Goal: Task Accomplishment & Management: Use online tool/utility

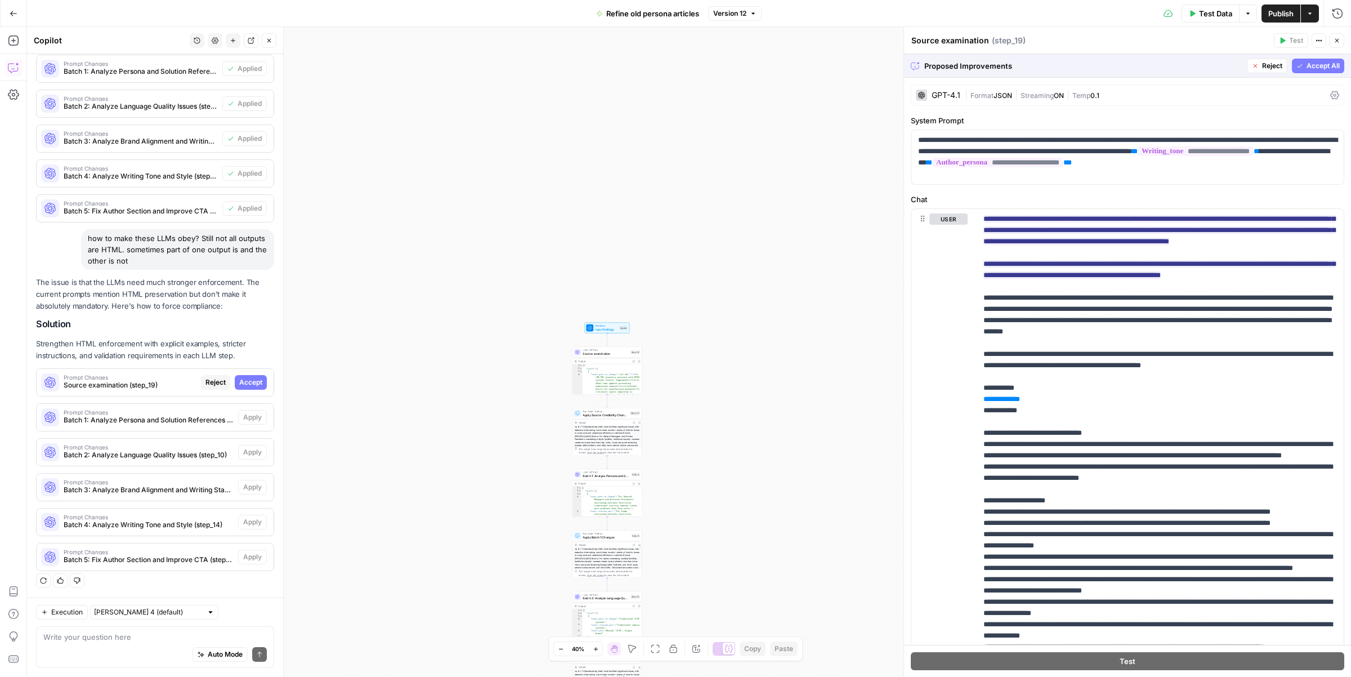
scroll to position [325, 0]
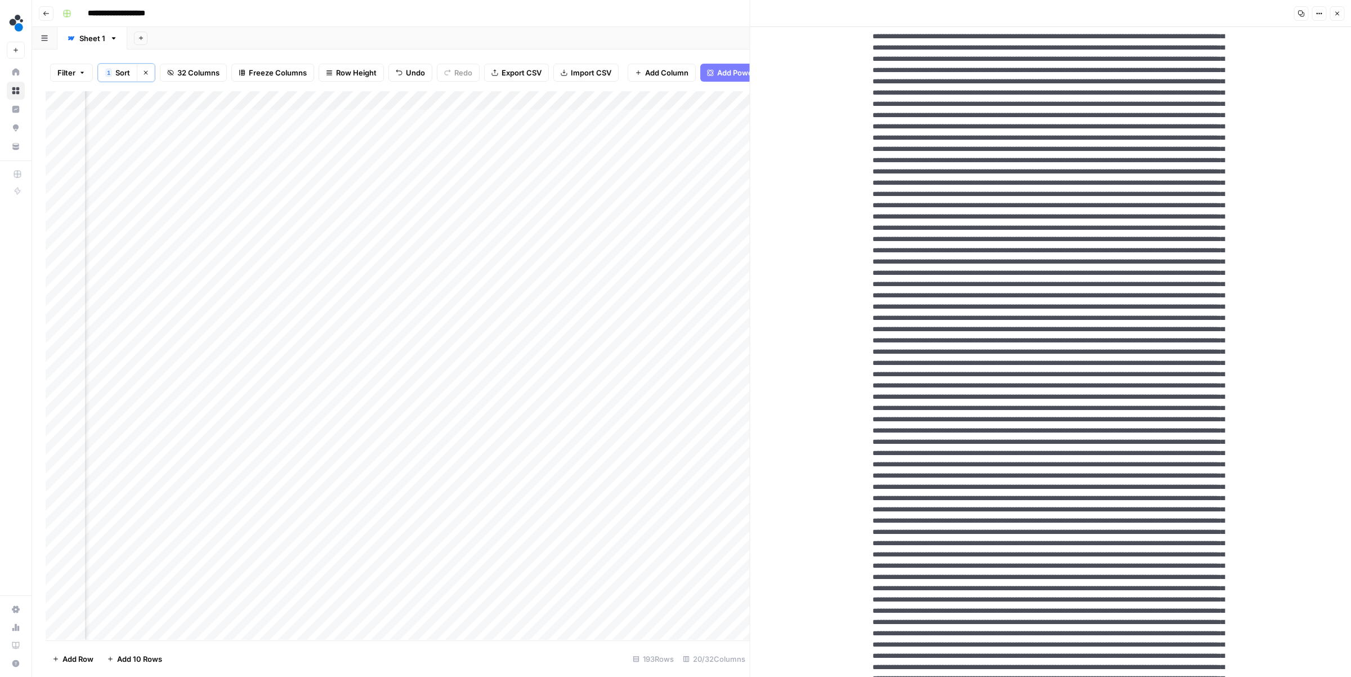
scroll to position [1, 993]
click at [568, 119] on div "Add Column" at bounding box center [398, 365] width 704 height 548
click at [567, 115] on div "Add Column" at bounding box center [398, 365] width 704 height 548
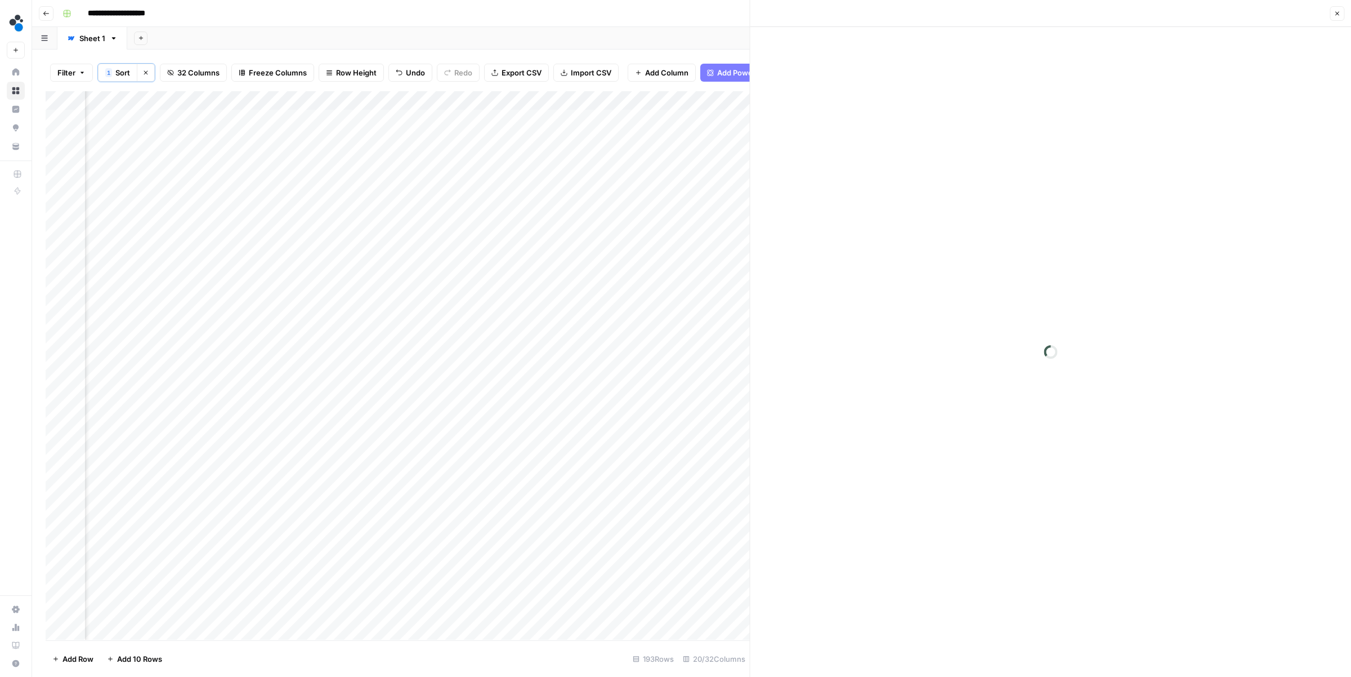
click at [567, 115] on div at bounding box center [527, 119] width 103 height 21
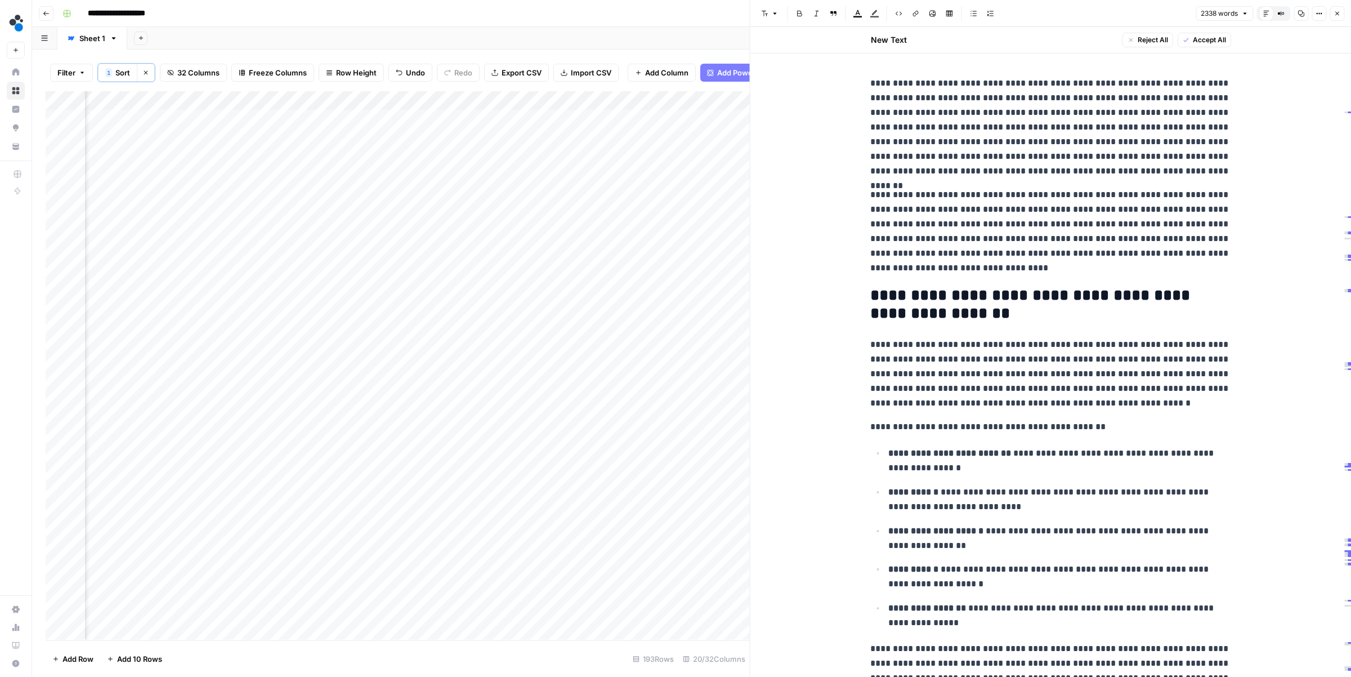
click at [568, 119] on div at bounding box center [527, 119] width 103 height 21
click at [1203, 13] on icon "button" at bounding box center [1337, 13] width 7 height 7
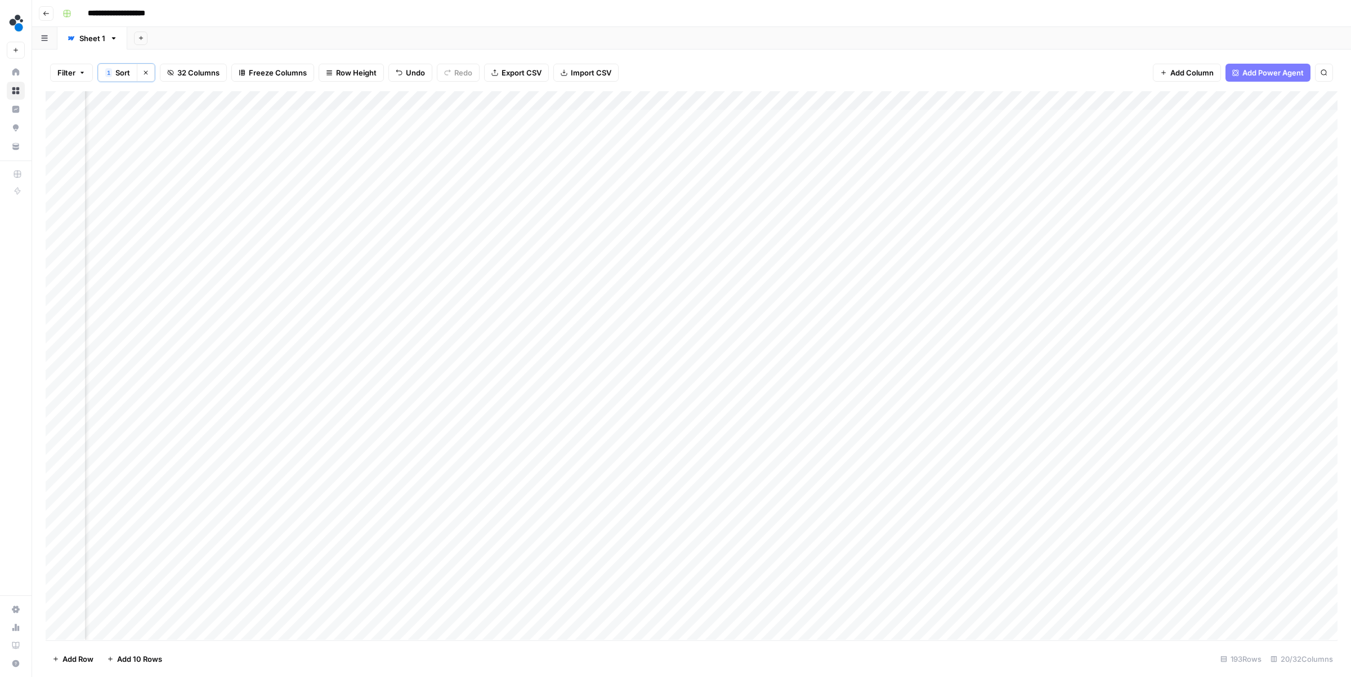
click at [567, 119] on div "Add Column" at bounding box center [692, 365] width 1292 height 548
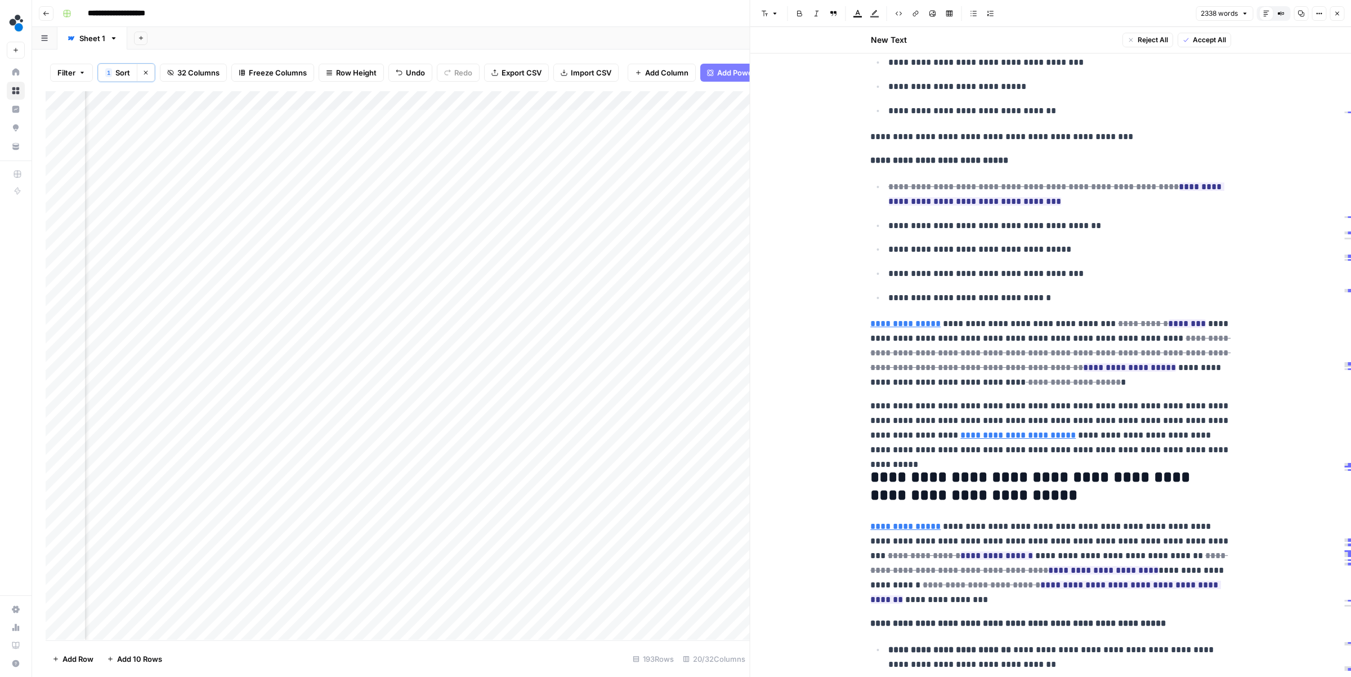
scroll to position [1617, 0]
click at [1051, 253] on p "**********" at bounding box center [1060, 247] width 342 height 15
click at [1076, 255] on p "**********" at bounding box center [1060, 247] width 342 height 15
type input "90"
click at [1203, 21] on button "Next Match" at bounding box center [1201, 18] width 9 height 9
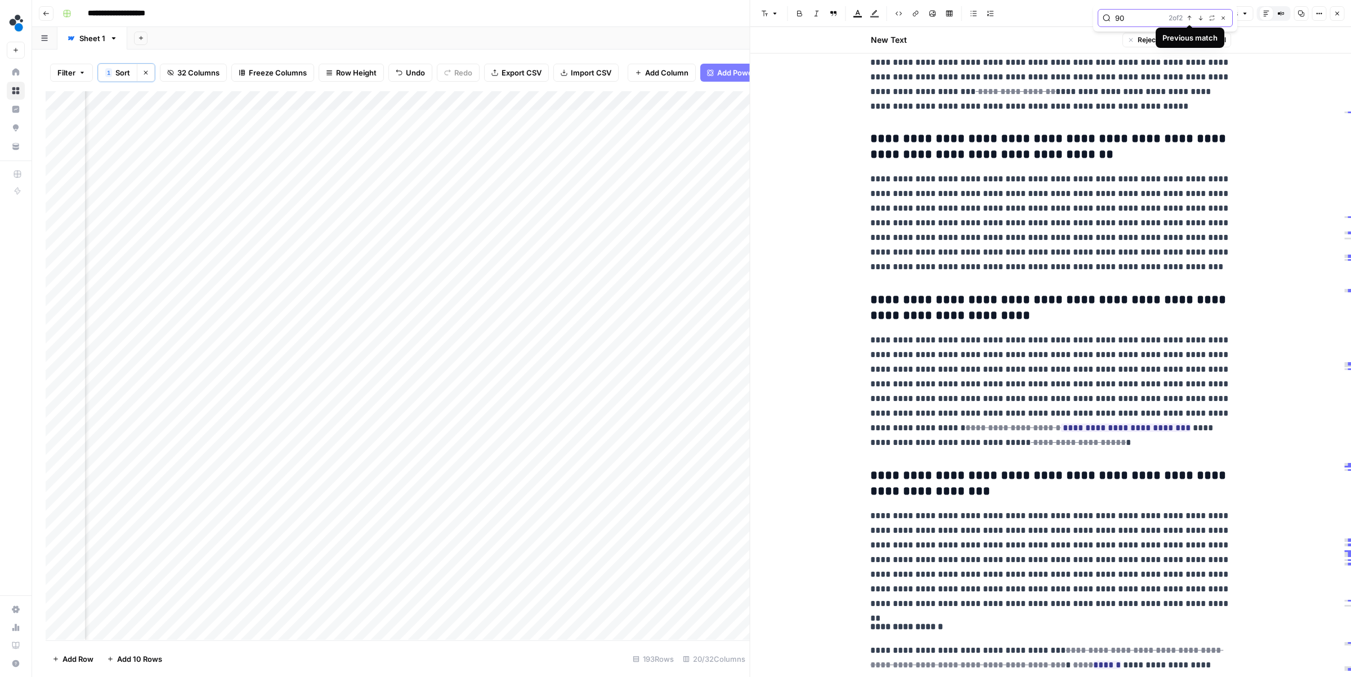
click at [1190, 20] on icon "button" at bounding box center [1190, 18] width 4 height 5
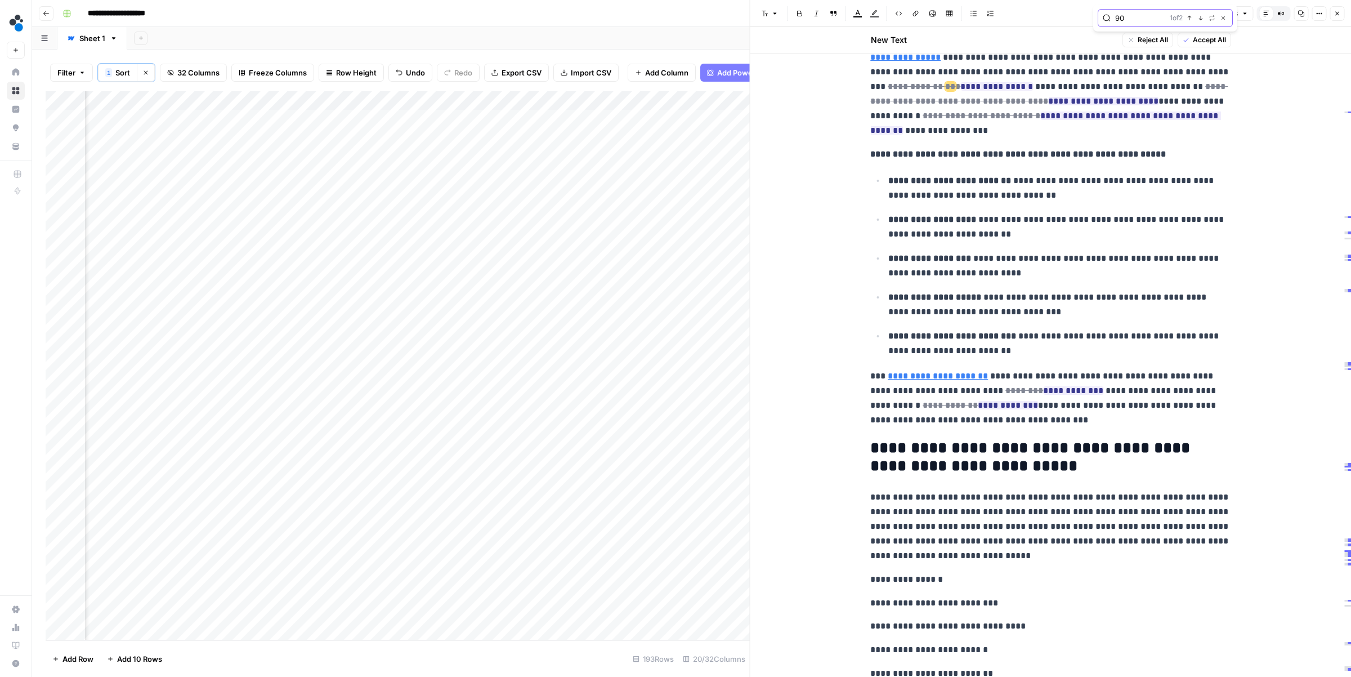
scroll to position [2082, 0]
click at [1201, 19] on icon "button" at bounding box center [1201, 18] width 4 height 5
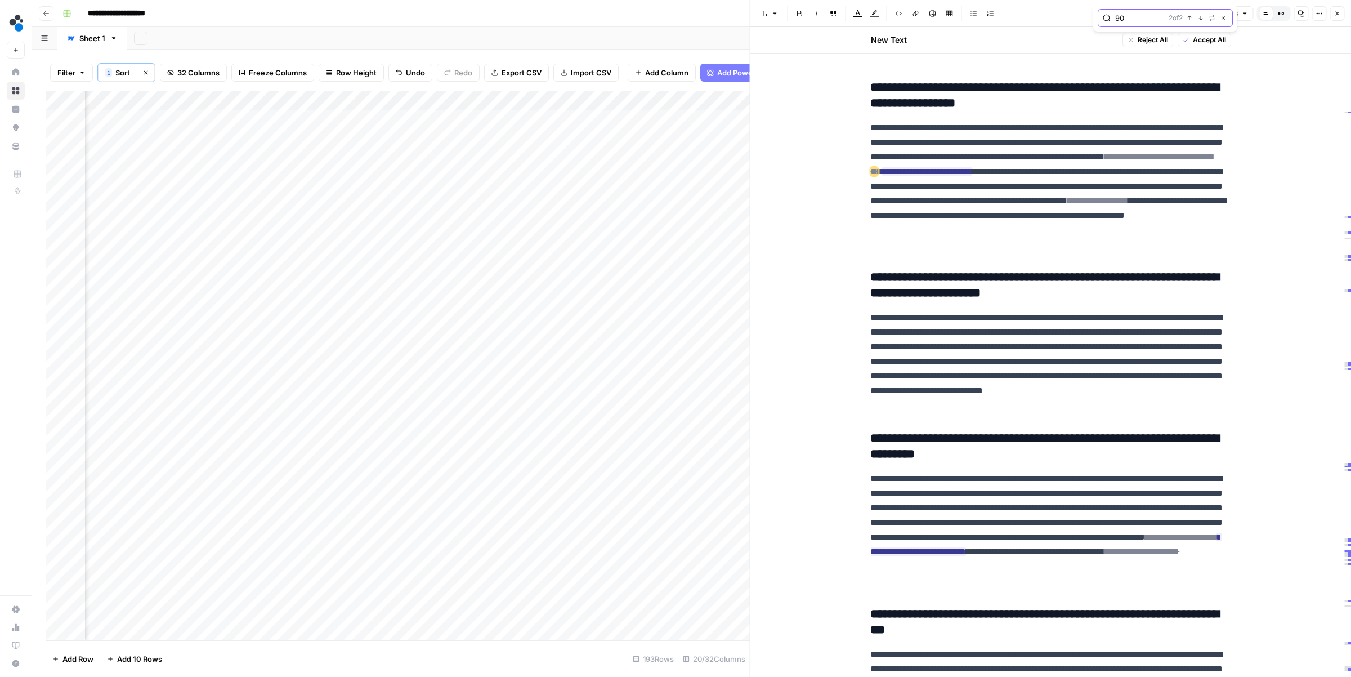
scroll to position [1, 888]
click at [460, 117] on div "Add Column" at bounding box center [398, 365] width 704 height 548
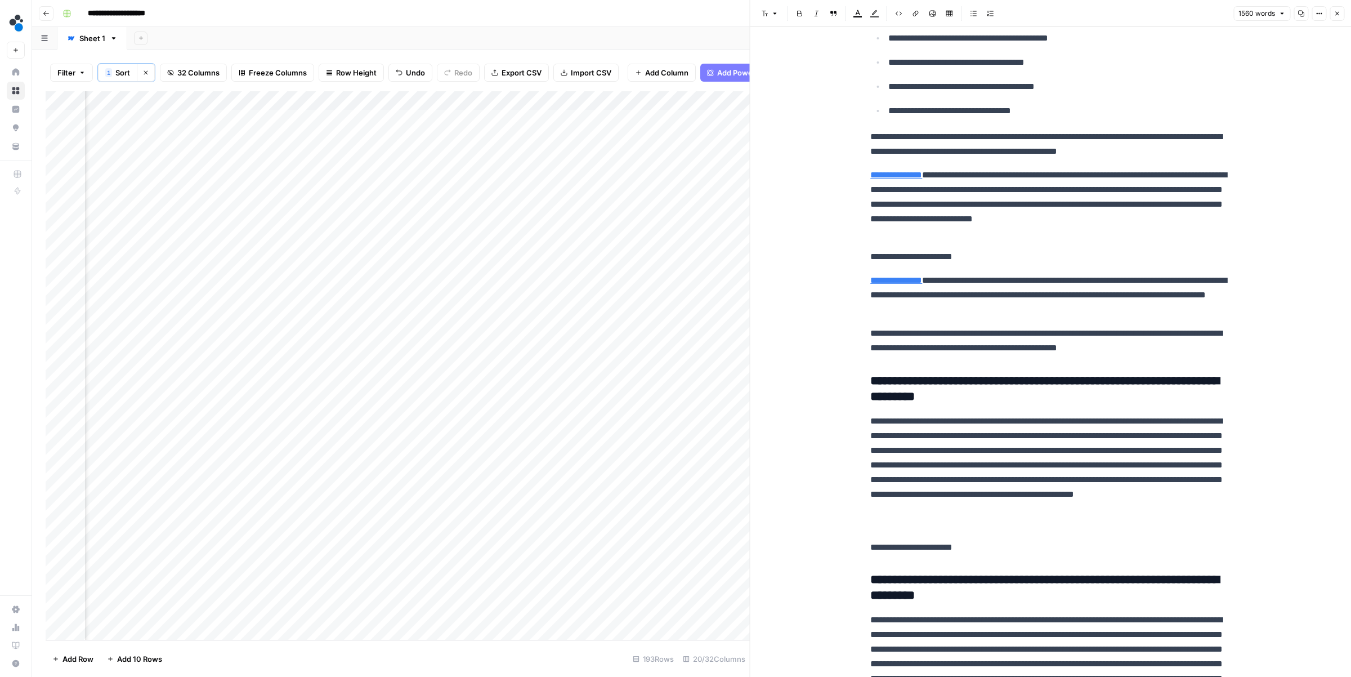
scroll to position [220, 0]
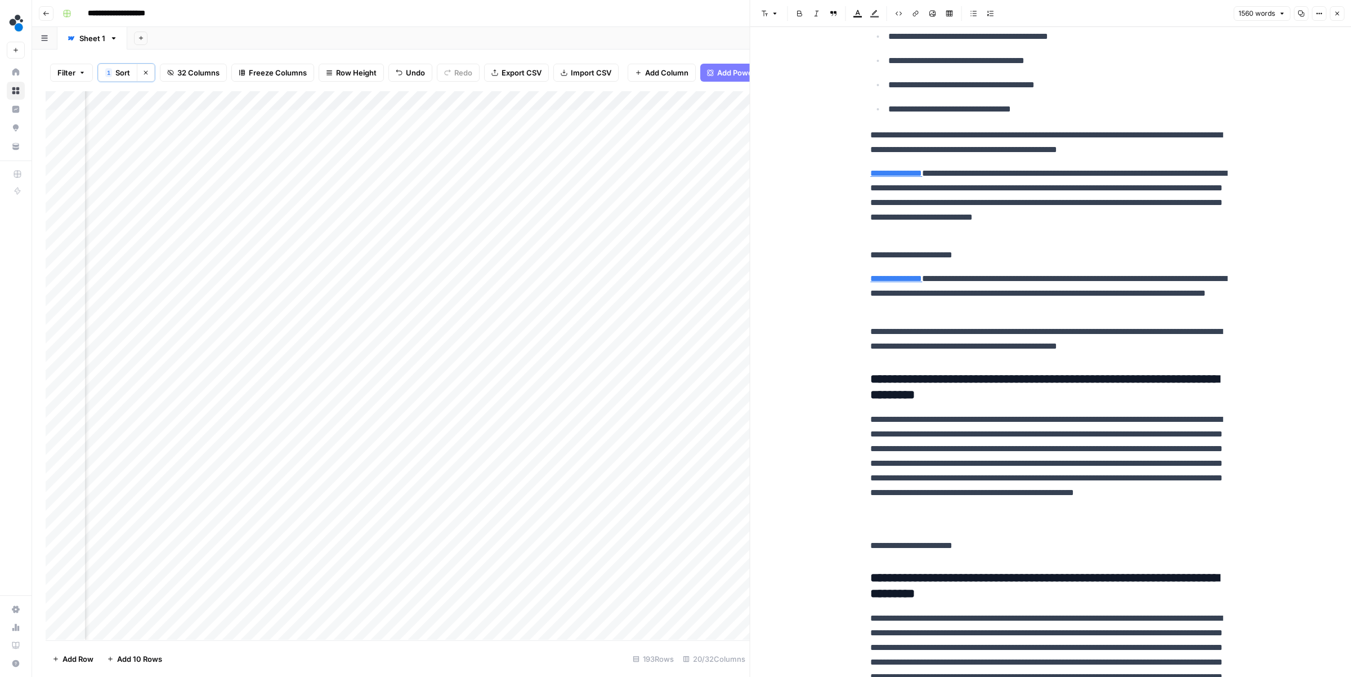
click at [672, 119] on div "Add Column" at bounding box center [398, 365] width 704 height 548
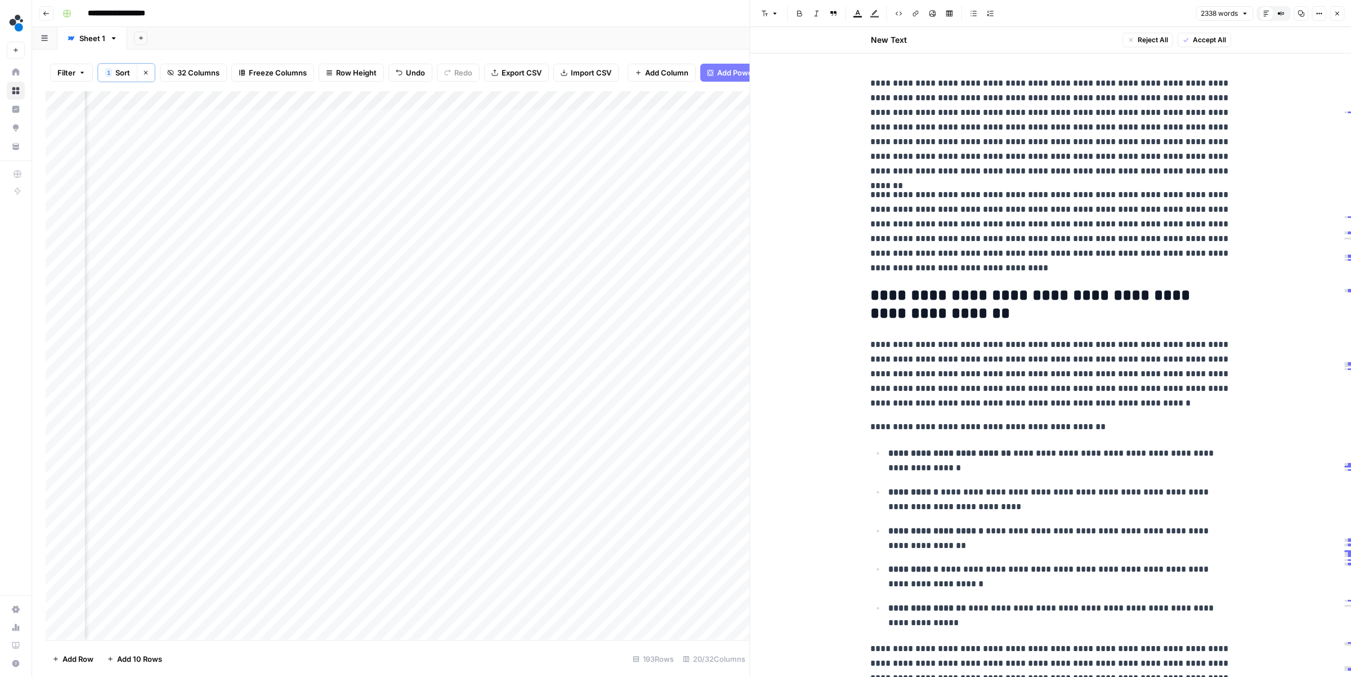
click at [957, 151] on p "**********" at bounding box center [1051, 127] width 360 height 102
type input "supplymin"
click at [1202, 56] on icon "button" at bounding box center [1201, 56] width 6 height 6
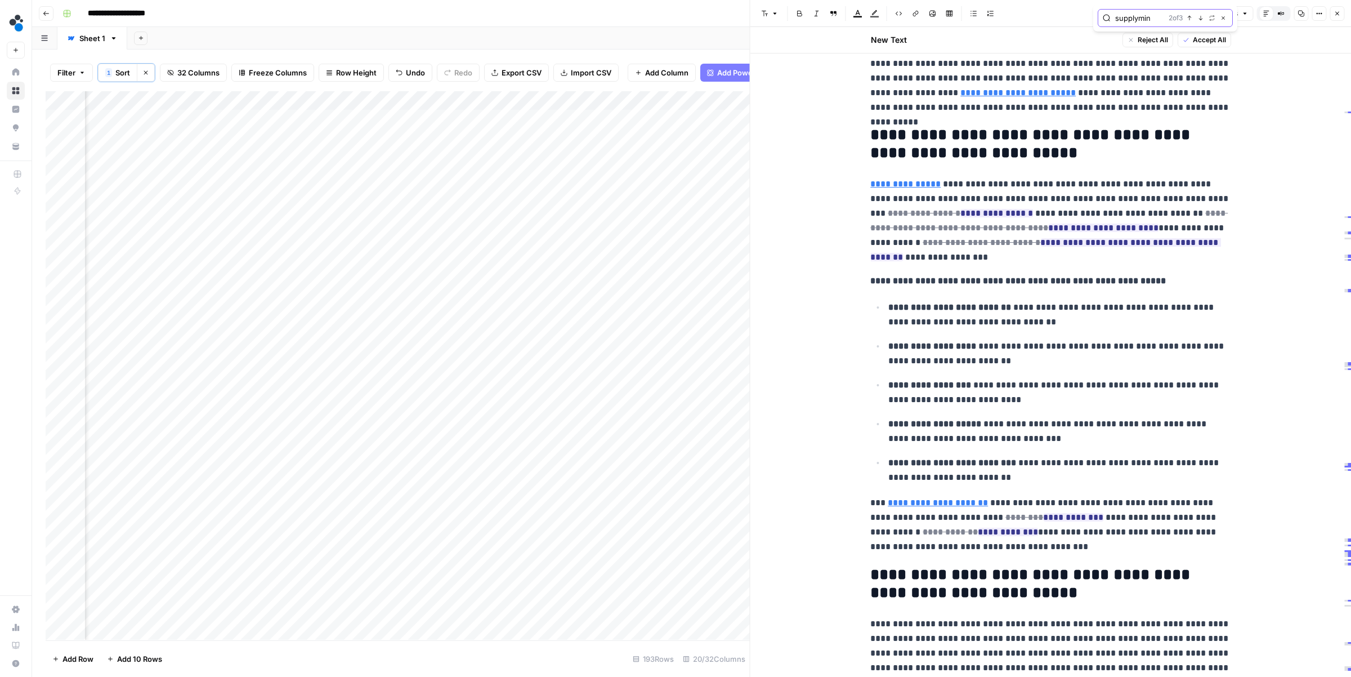
click at [1191, 17] on icon "button" at bounding box center [1190, 18] width 6 height 6
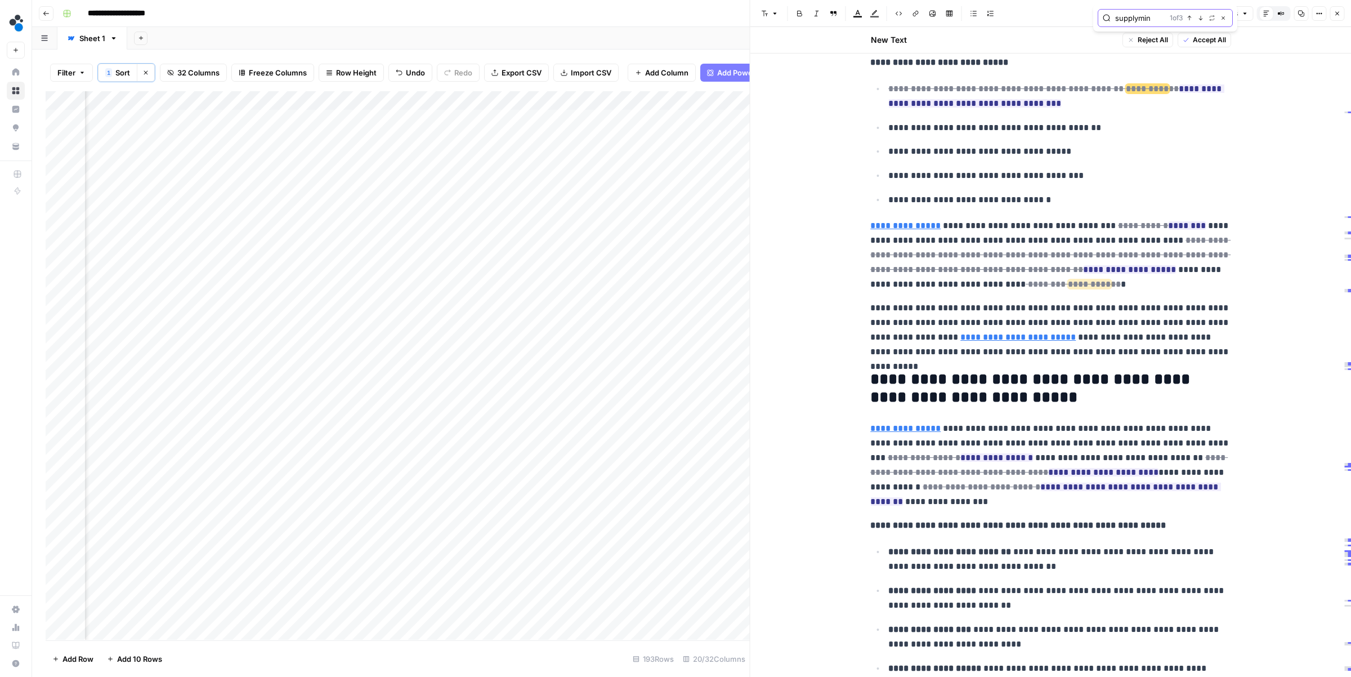
scroll to position [1721, 0]
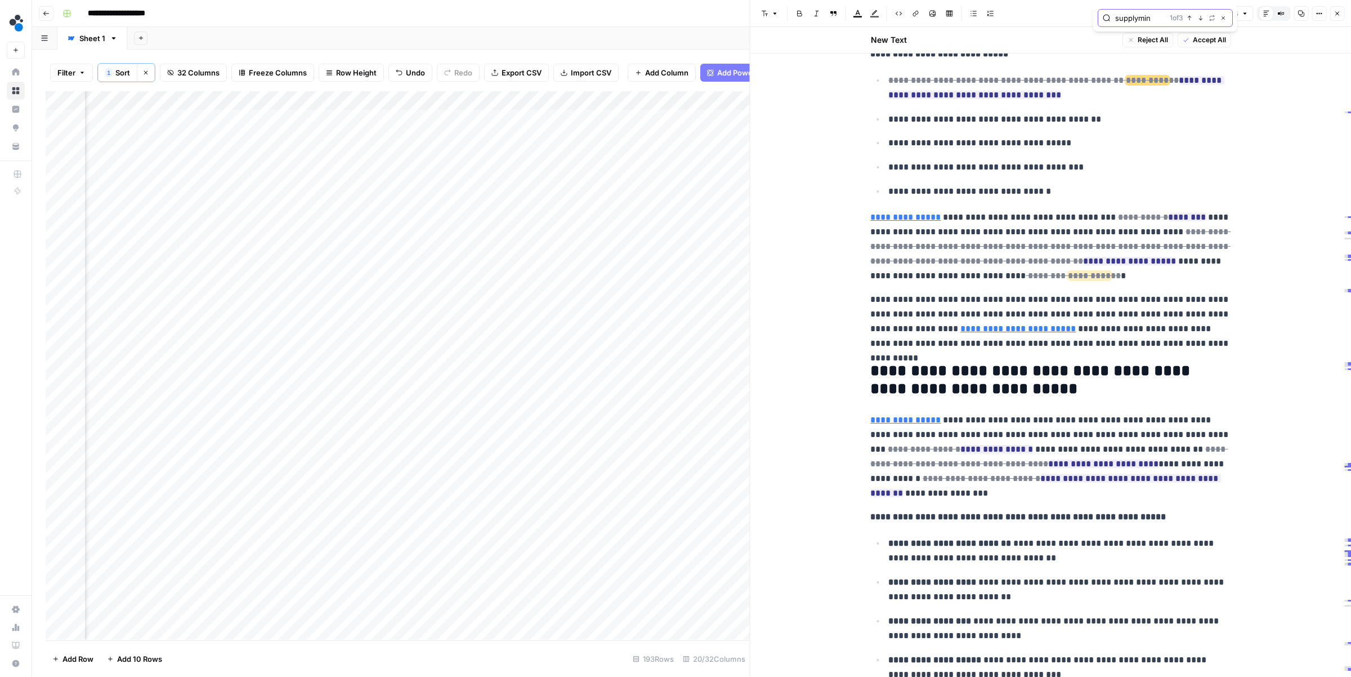
click at [1199, 16] on icon "button" at bounding box center [1201, 18] width 6 height 6
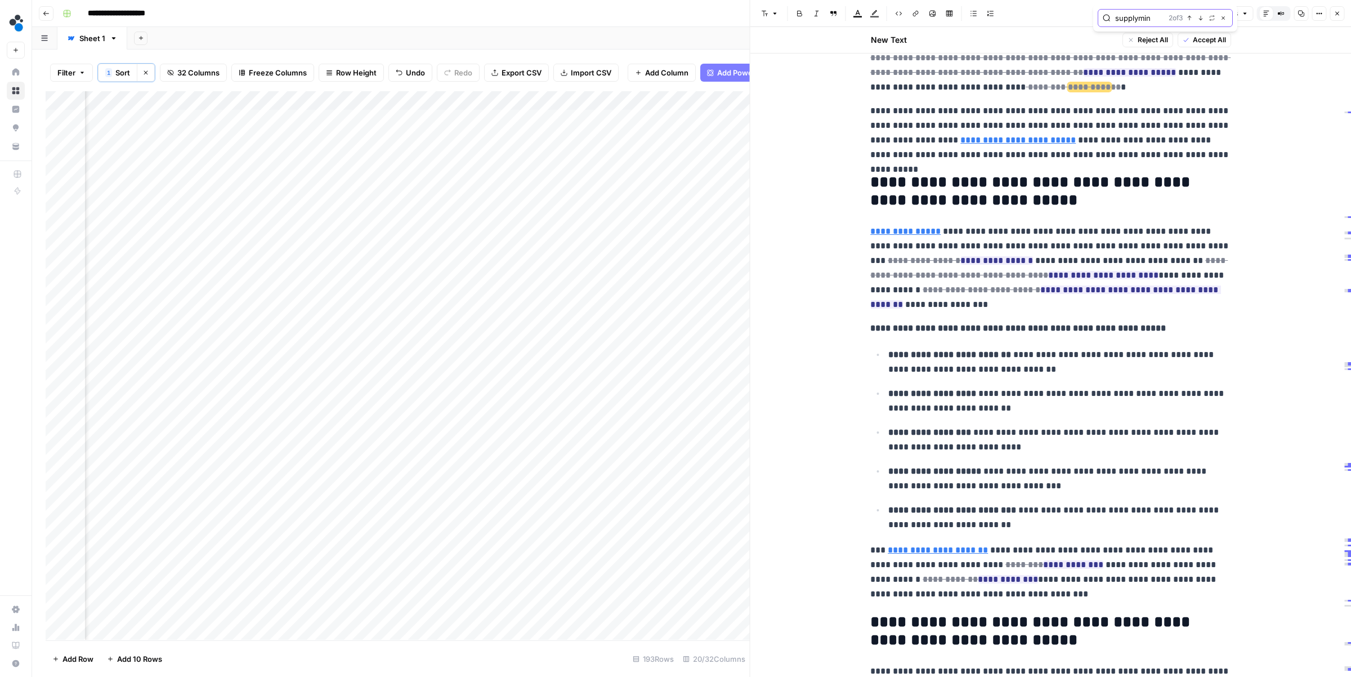
click at [1199, 16] on icon "button" at bounding box center [1201, 18] width 6 height 6
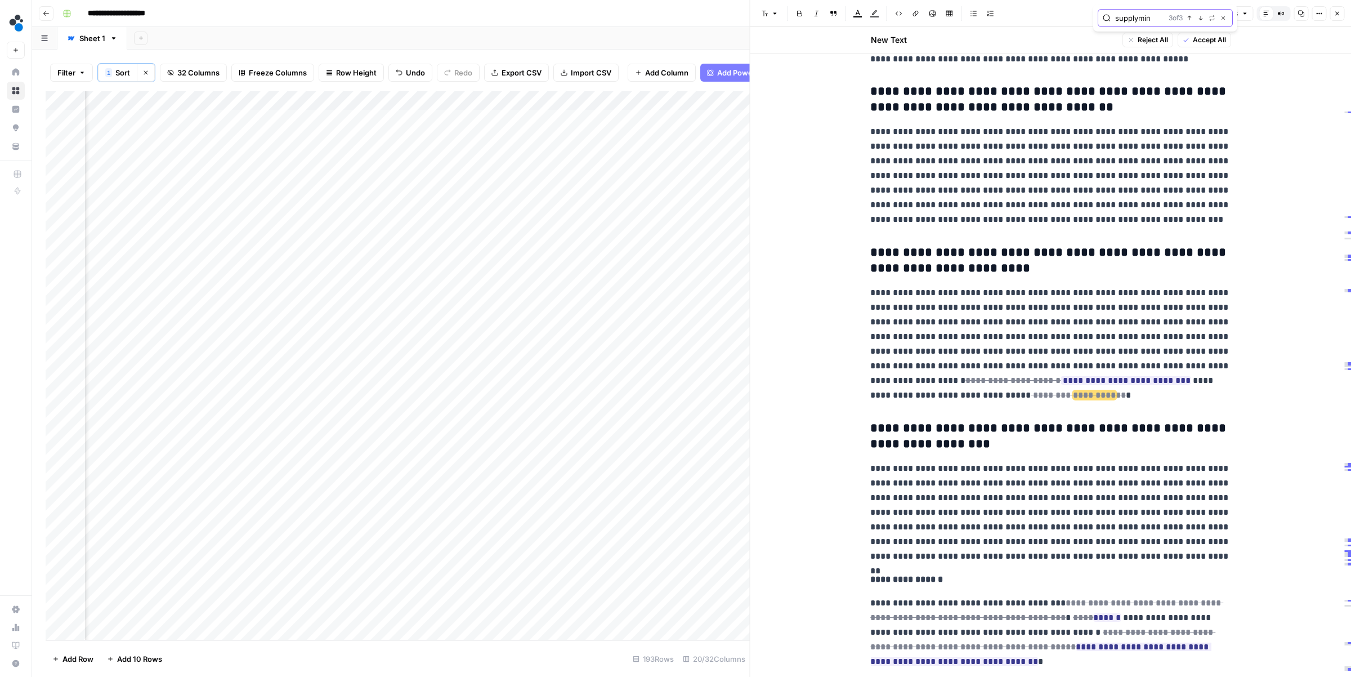
scroll to position [5418, 0]
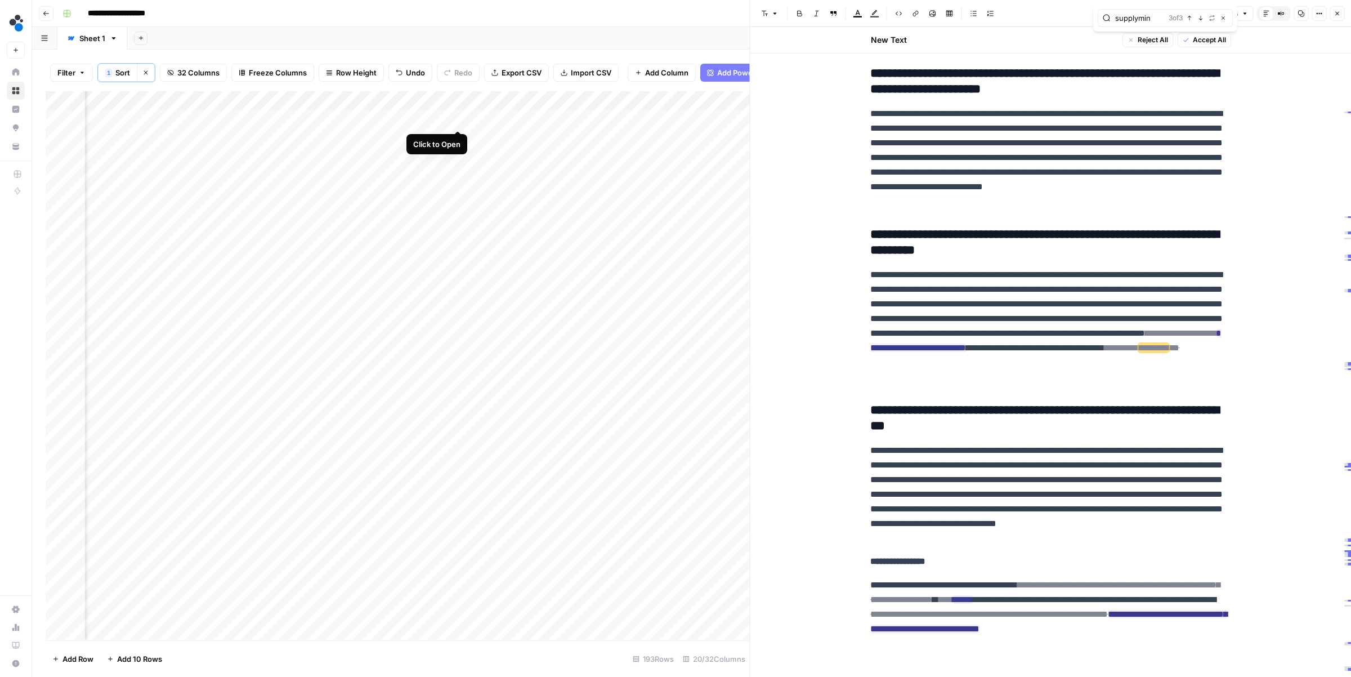
click at [457, 117] on div "Add Column" at bounding box center [398, 365] width 704 height 548
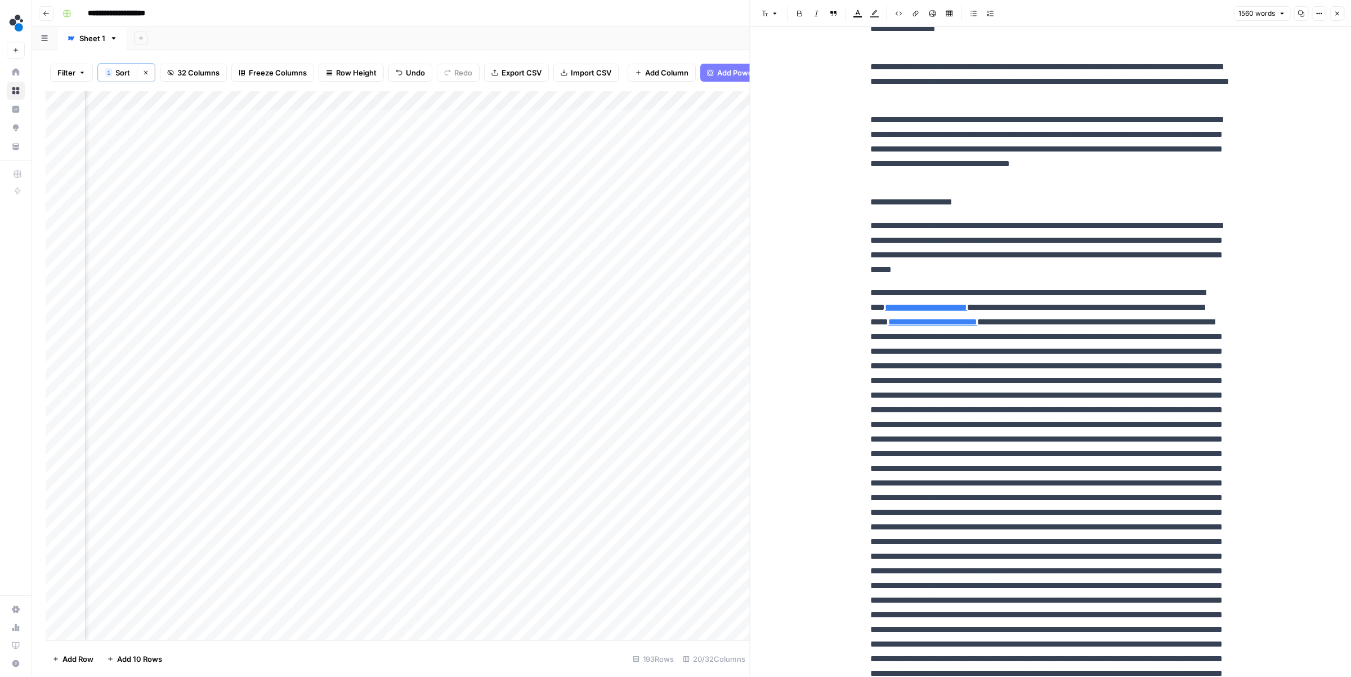
scroll to position [1323, 0]
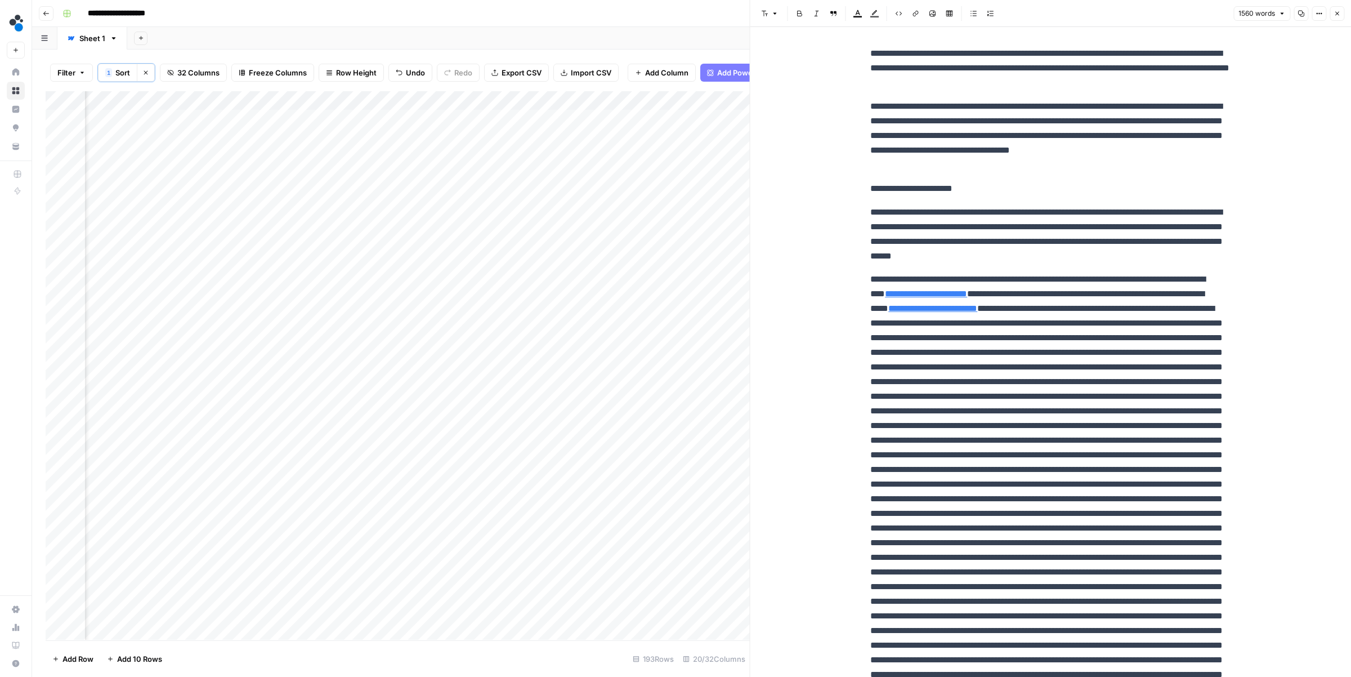
click at [673, 118] on div "Add Column" at bounding box center [398, 365] width 704 height 548
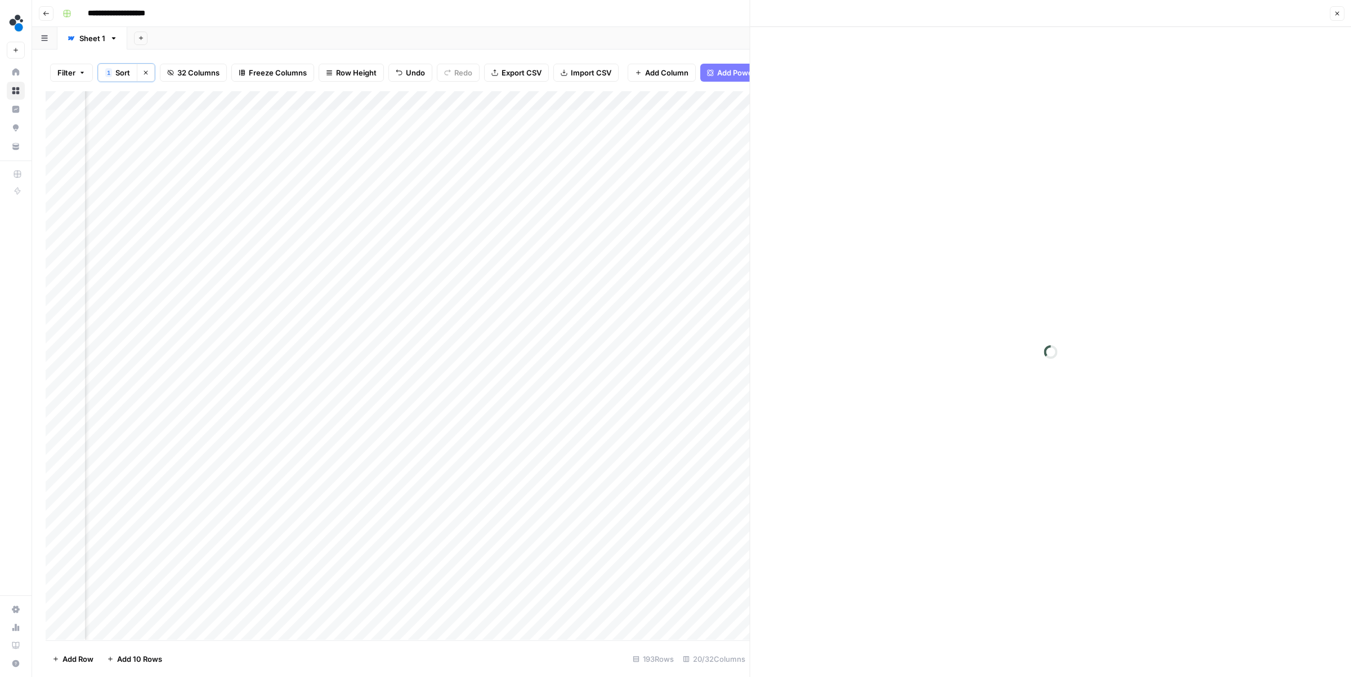
click at [673, 118] on div at bounding box center [632, 119] width 103 height 21
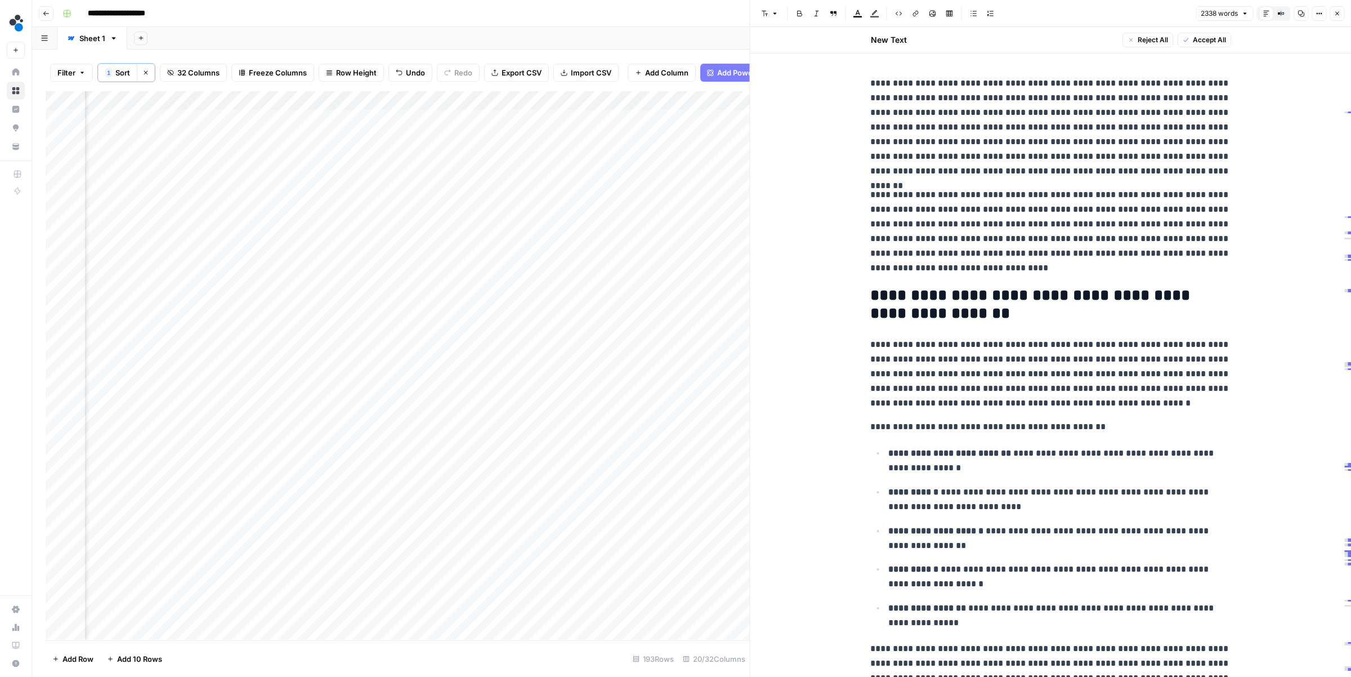
click at [943, 212] on p "**********" at bounding box center [1051, 232] width 360 height 88
type input "quyte"
click at [1200, 59] on icon "button" at bounding box center [1201, 56] width 6 height 6
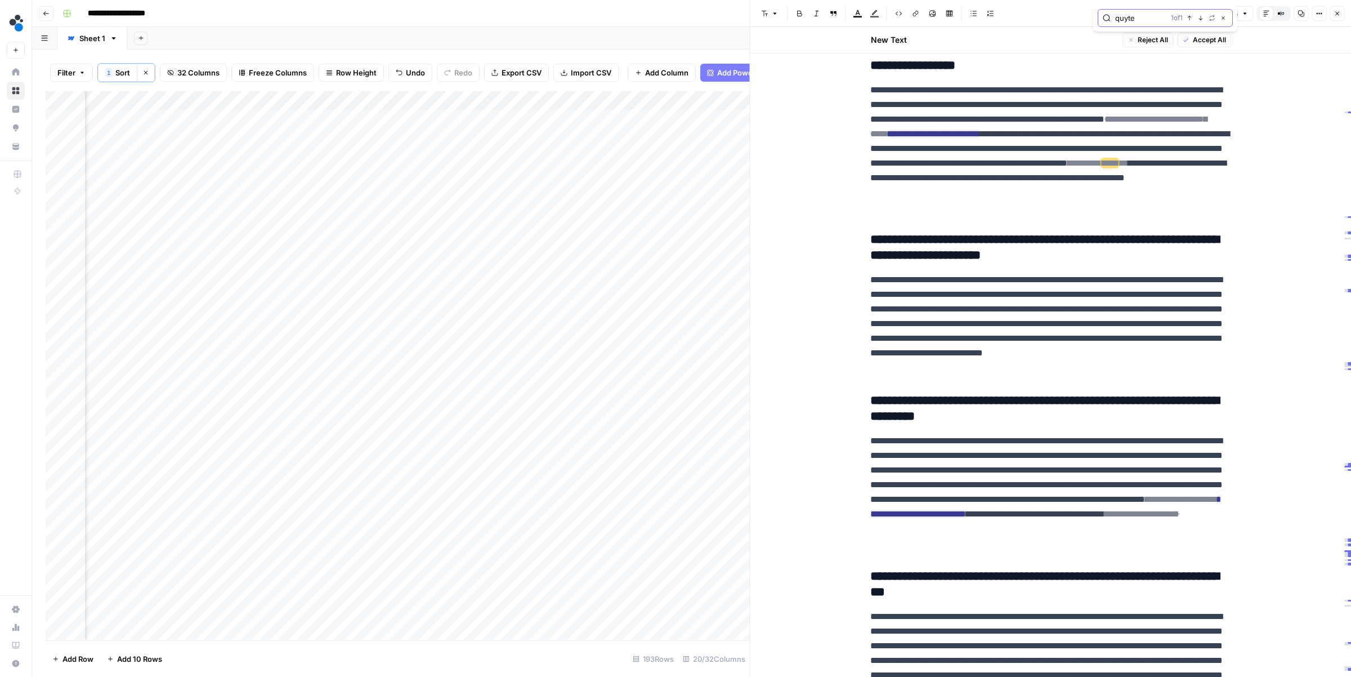
scroll to position [1, 1607]
click at [588, 119] on div "Add Column" at bounding box center [398, 365] width 704 height 548
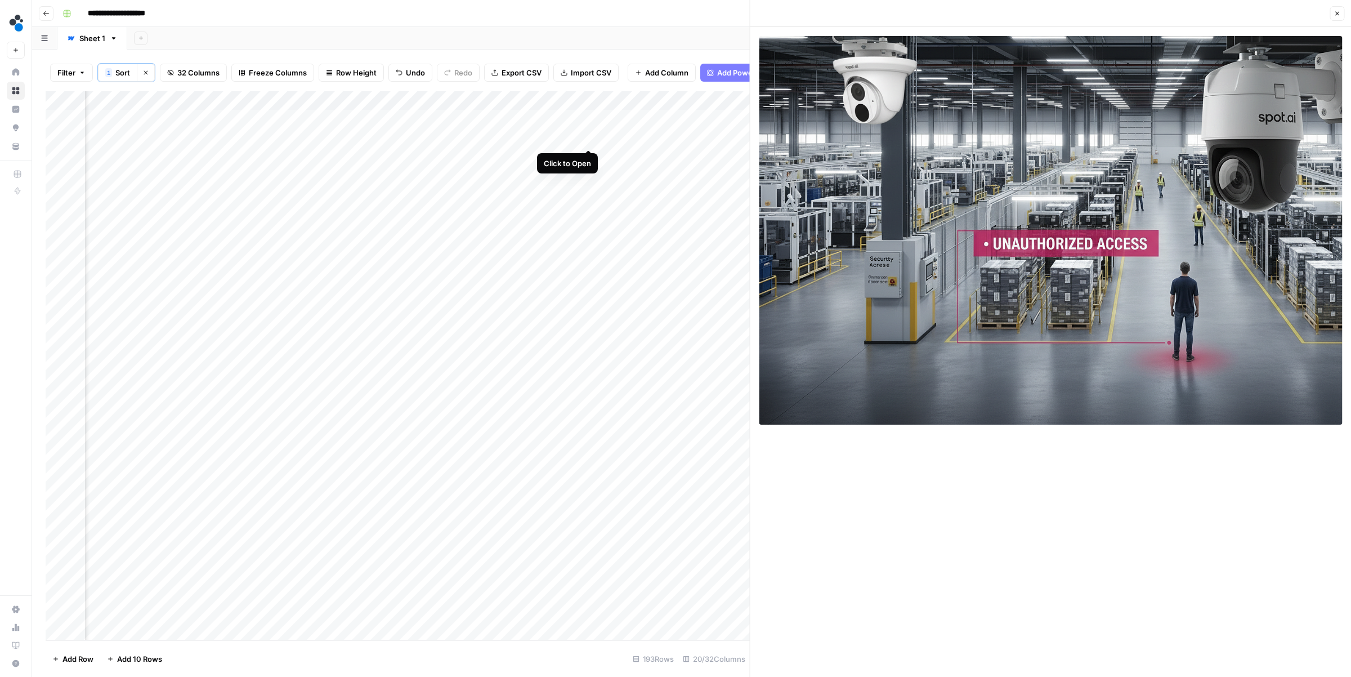
click at [588, 137] on div "Add Column" at bounding box center [398, 365] width 704 height 548
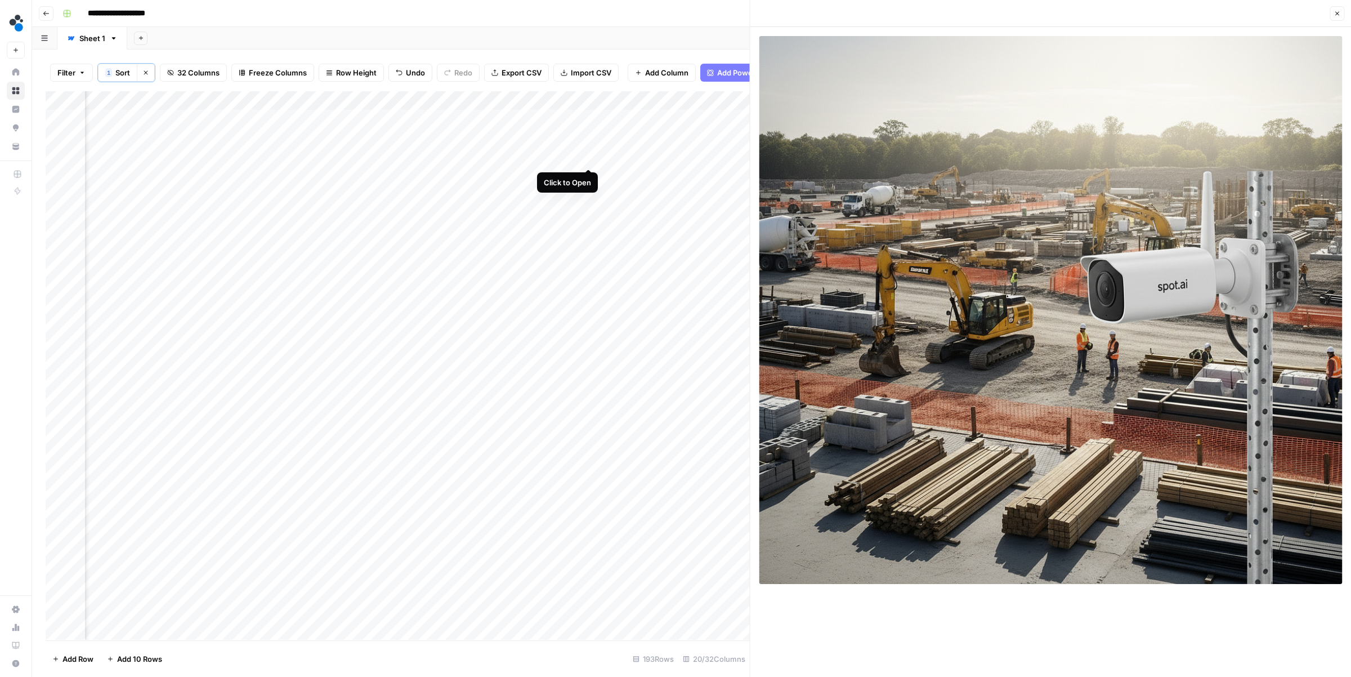
click at [587, 156] on div "Add Column" at bounding box center [398, 365] width 704 height 548
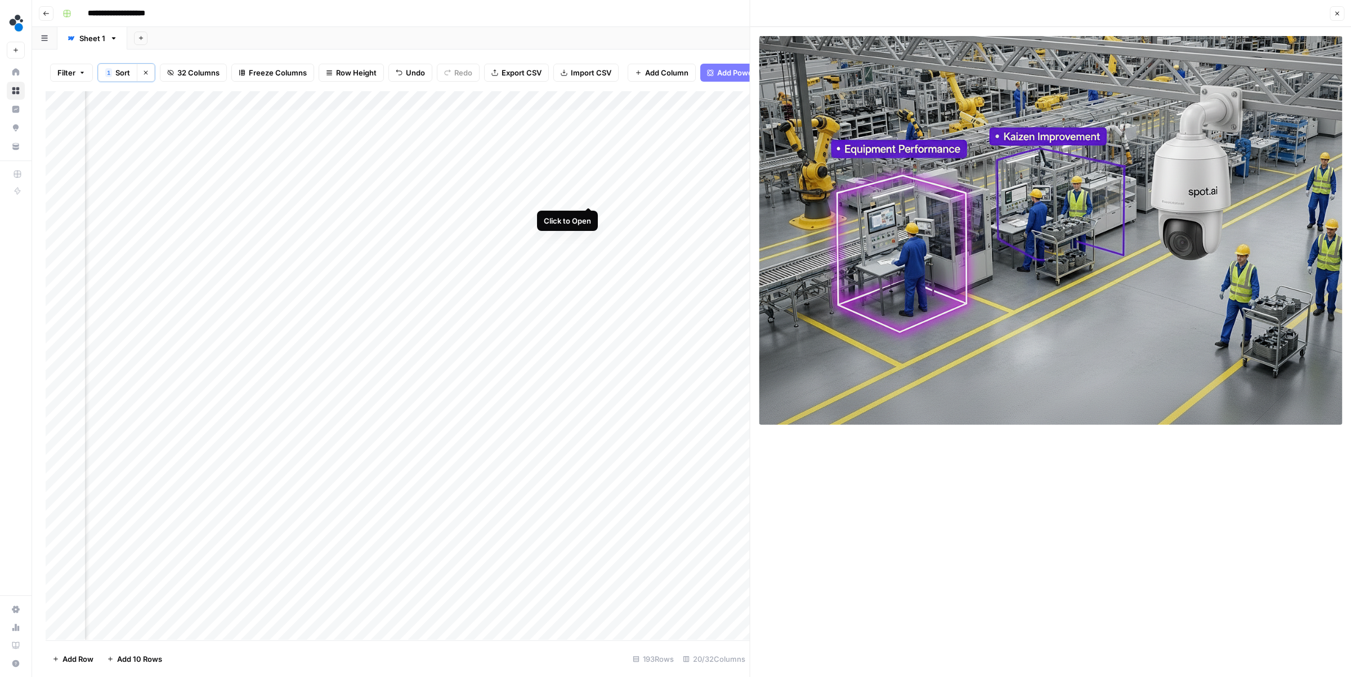
click at [588, 195] on div "Add Column" at bounding box center [398, 365] width 704 height 548
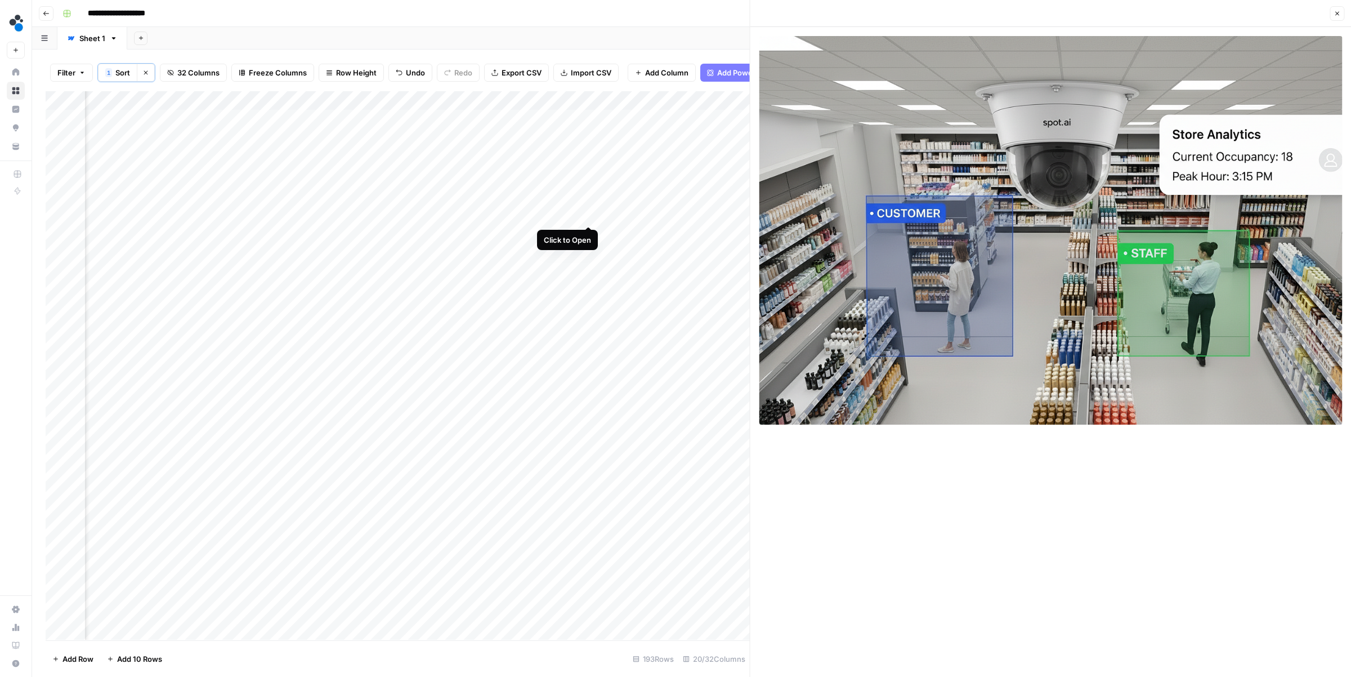
click at [588, 213] on div "Add Column" at bounding box center [398, 365] width 704 height 548
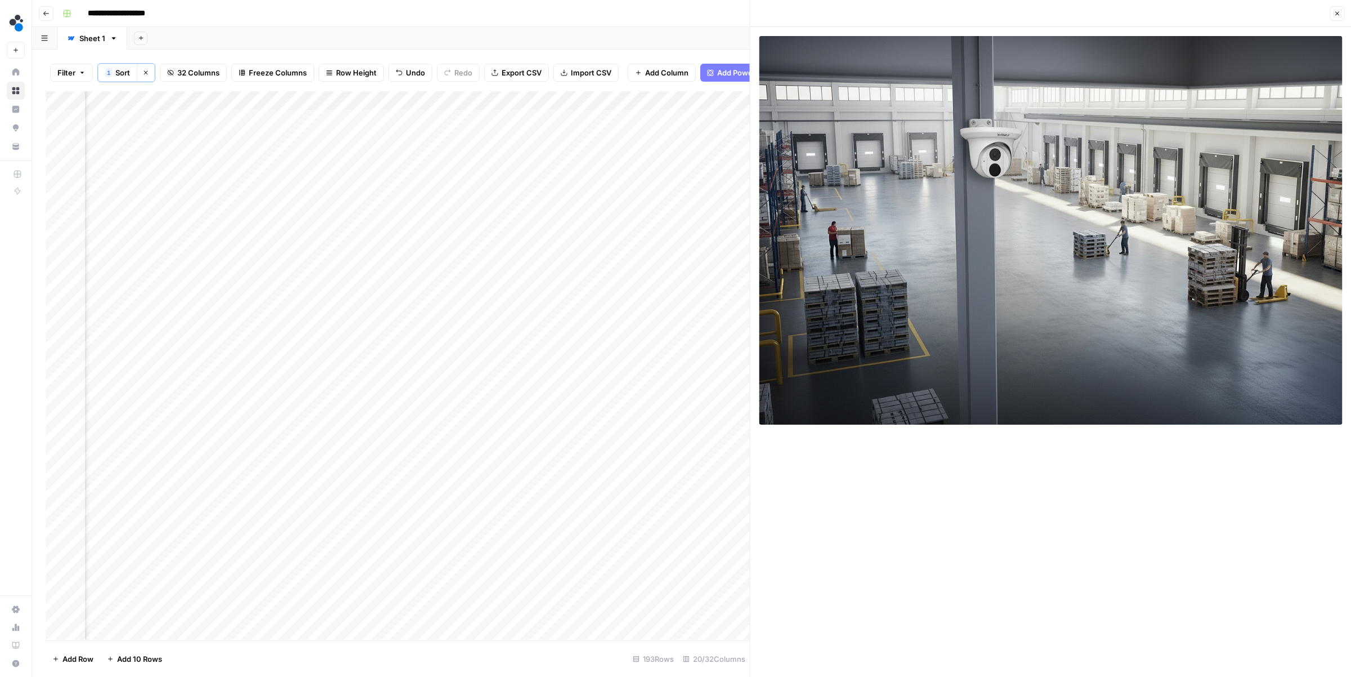
click at [588, 237] on div "Add Column" at bounding box center [398, 365] width 704 height 548
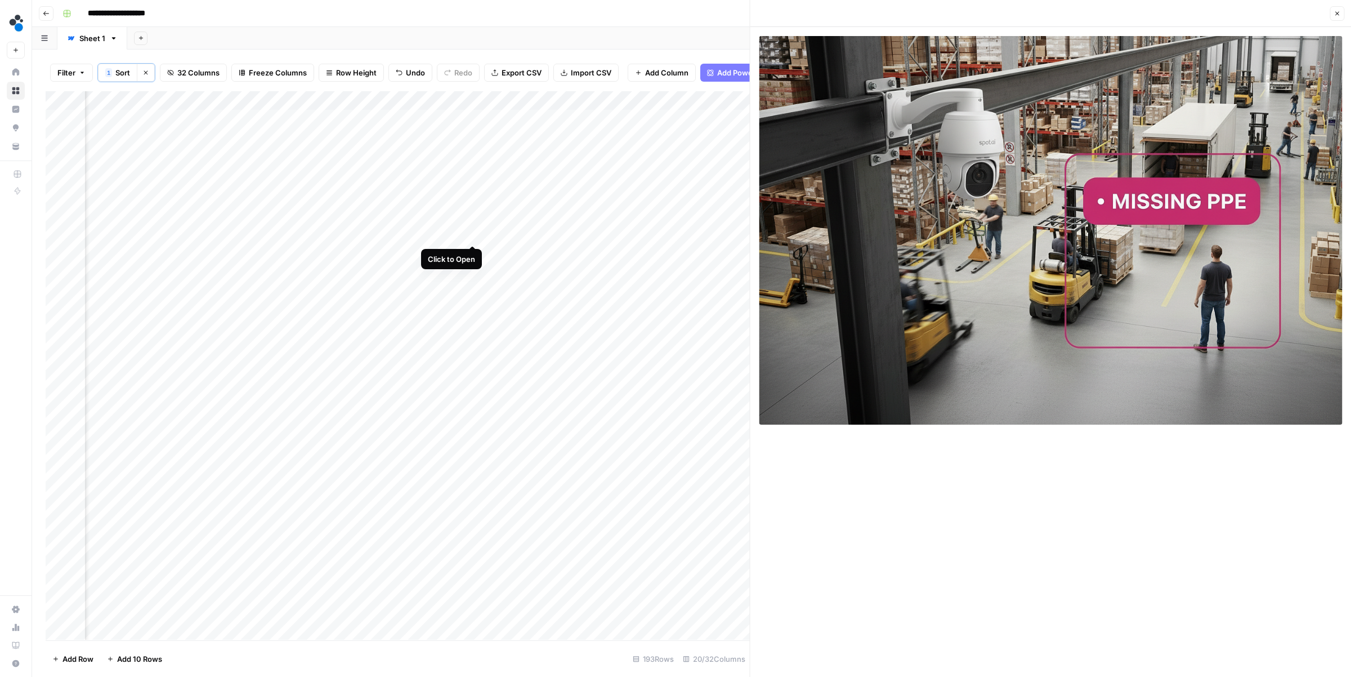
click at [472, 234] on div "Add Column" at bounding box center [398, 365] width 704 height 548
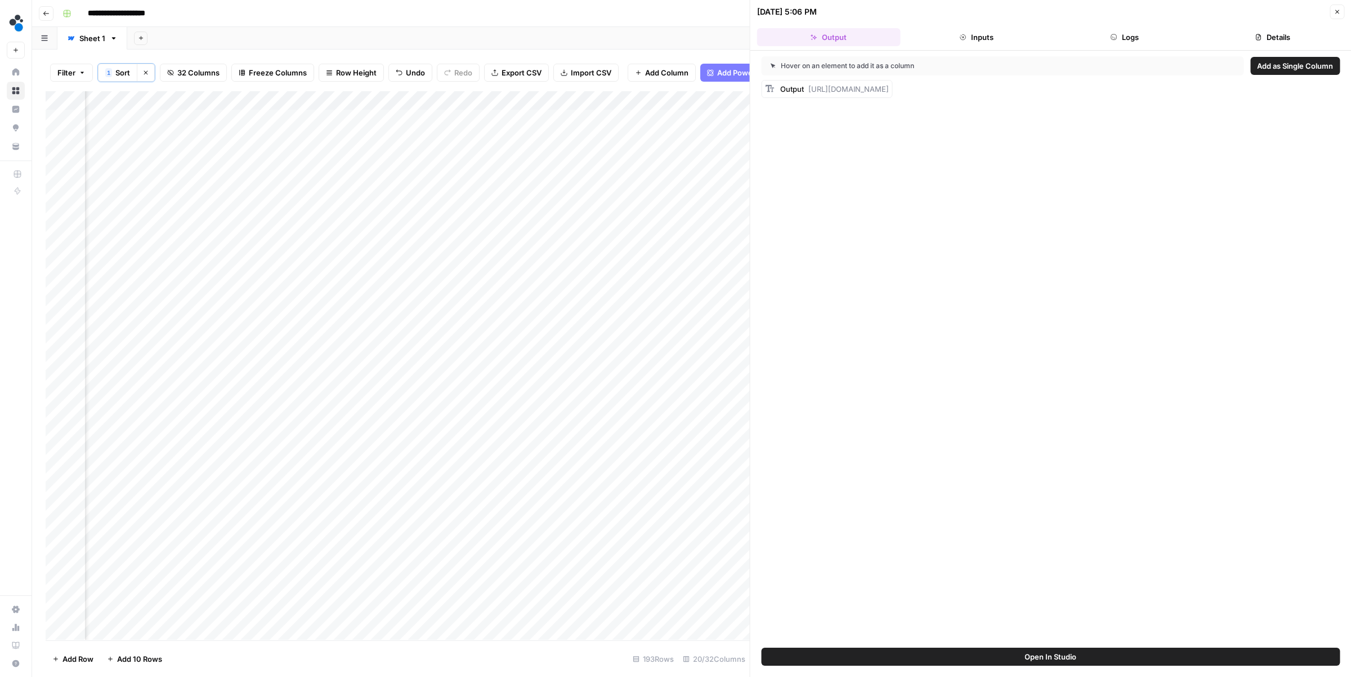
click at [1092, 37] on button "Logs" at bounding box center [1125, 37] width 144 height 18
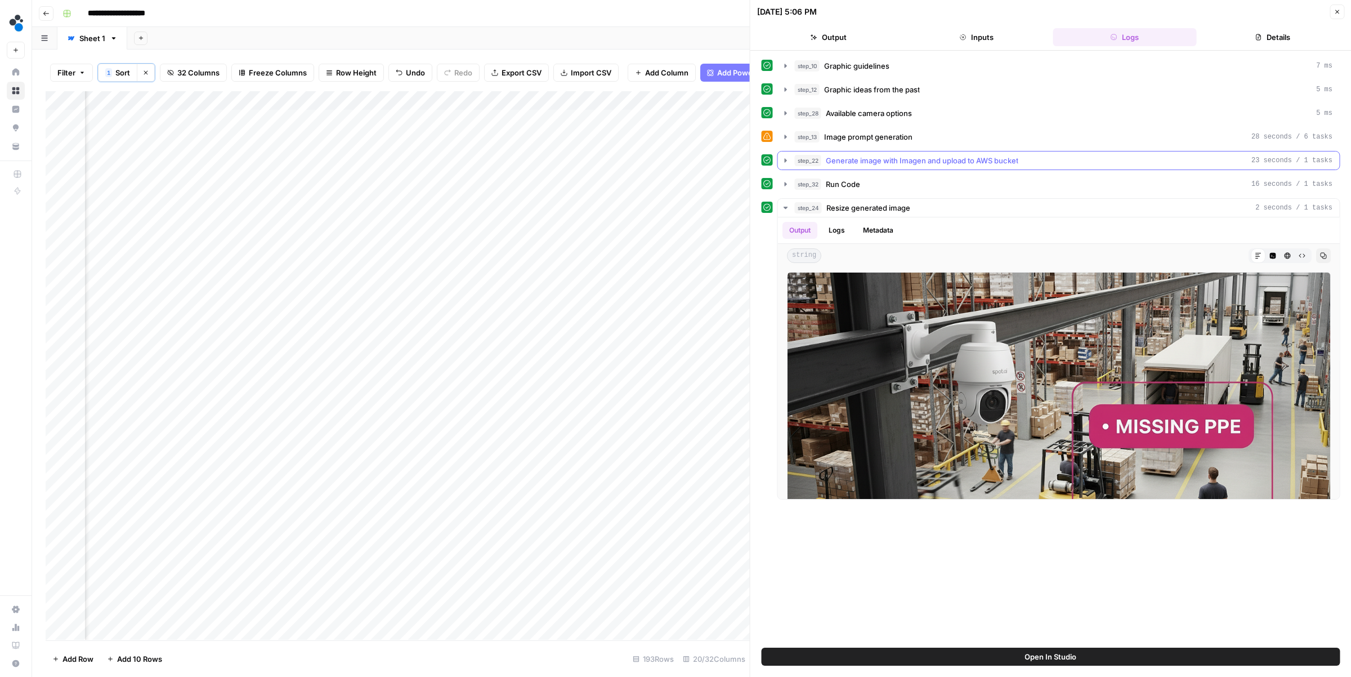
click at [846, 157] on span "Generate image with Imagen and upload to AWS bucket" at bounding box center [922, 160] width 193 height 11
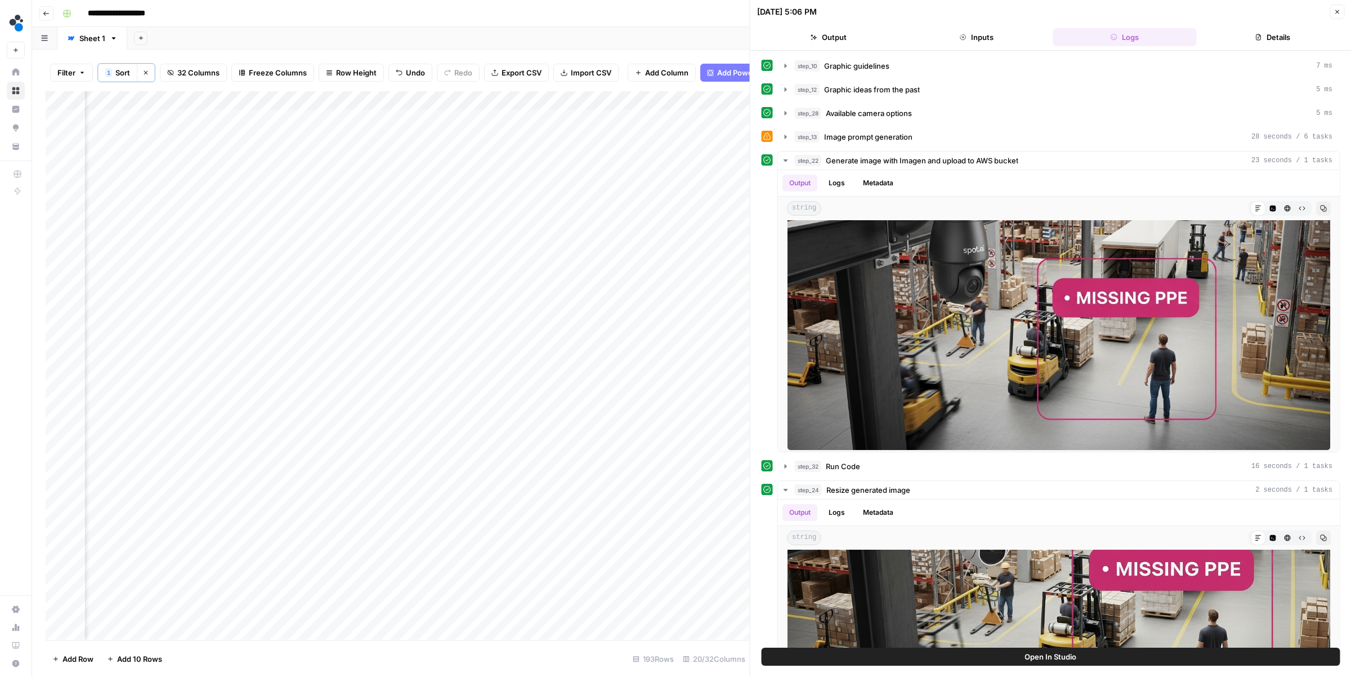
scroll to position [1, 902]
click at [242, 175] on div "Add Column" at bounding box center [398, 365] width 704 height 548
click at [390, 429] on div "Add Column" at bounding box center [398, 365] width 704 height 548
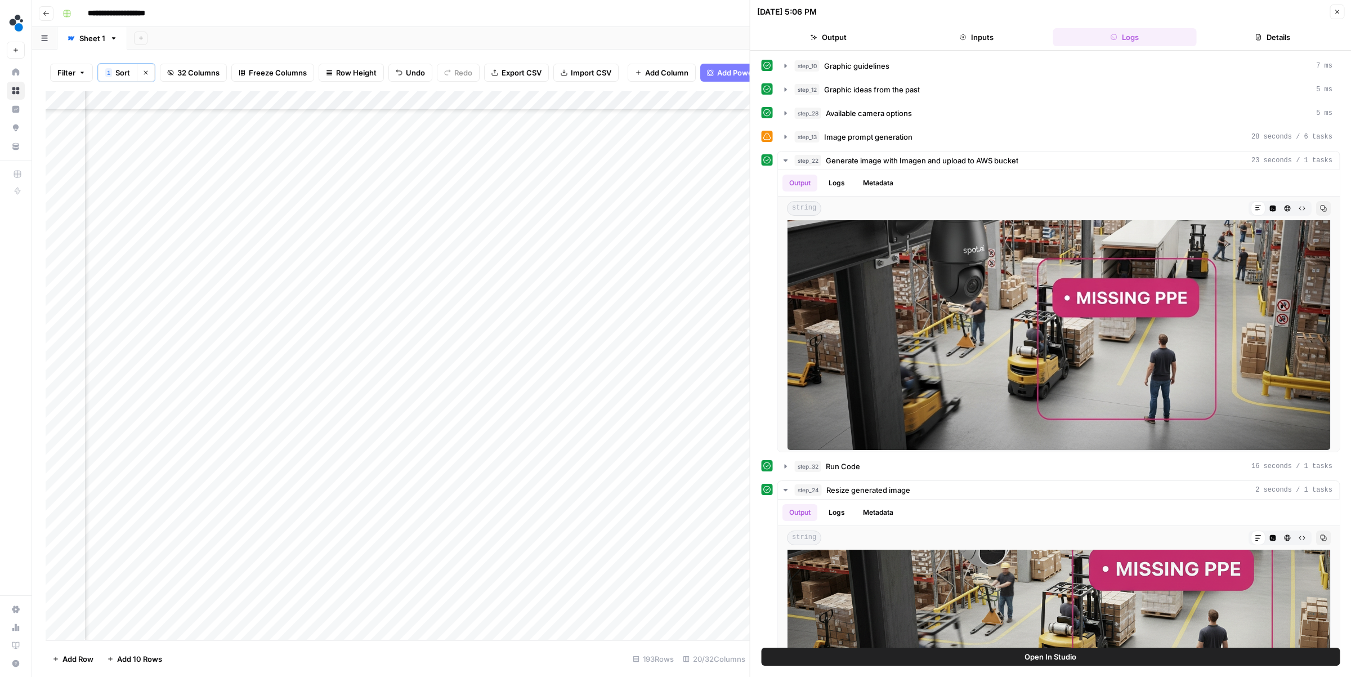
click at [392, 426] on div "Add Column" at bounding box center [398, 365] width 704 height 548
click at [405, 549] on div "Add Column" at bounding box center [398, 365] width 704 height 548
click at [409, 553] on div "Add Column" at bounding box center [398, 365] width 704 height 548
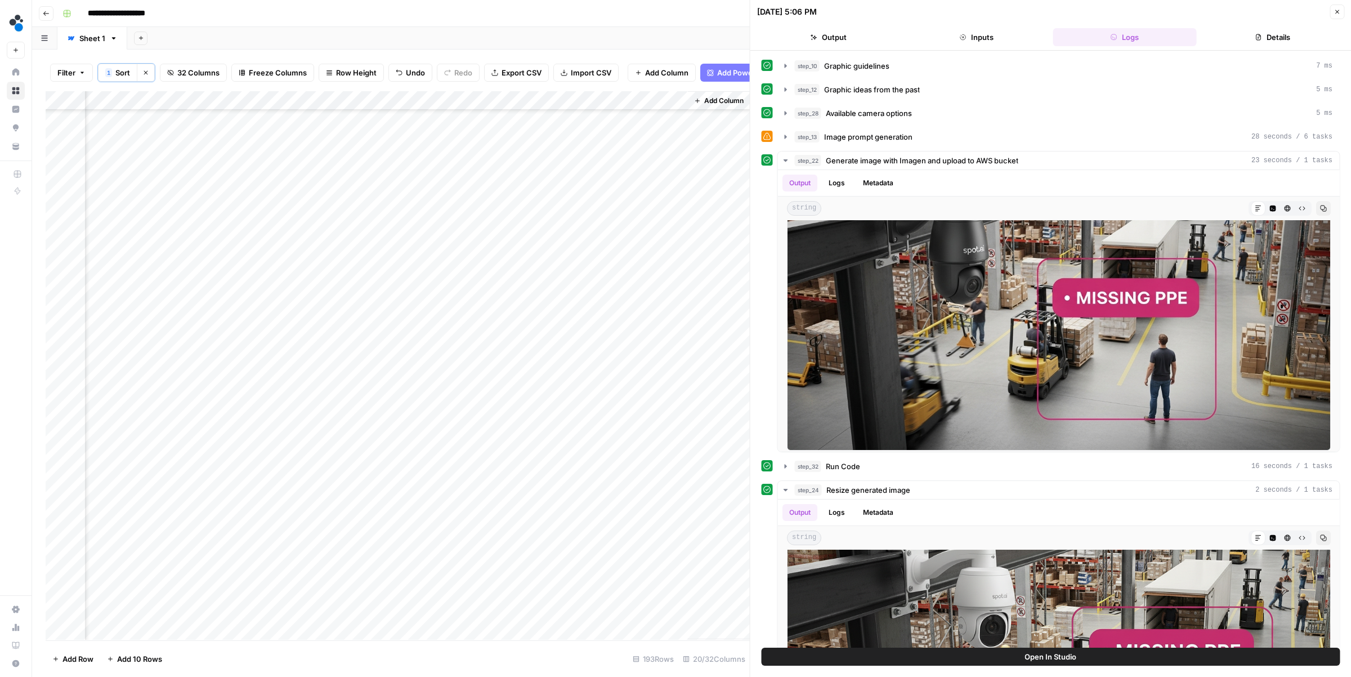
scroll to position [0, 1823]
click at [371, 118] on div "Add Column" at bounding box center [398, 365] width 704 height 548
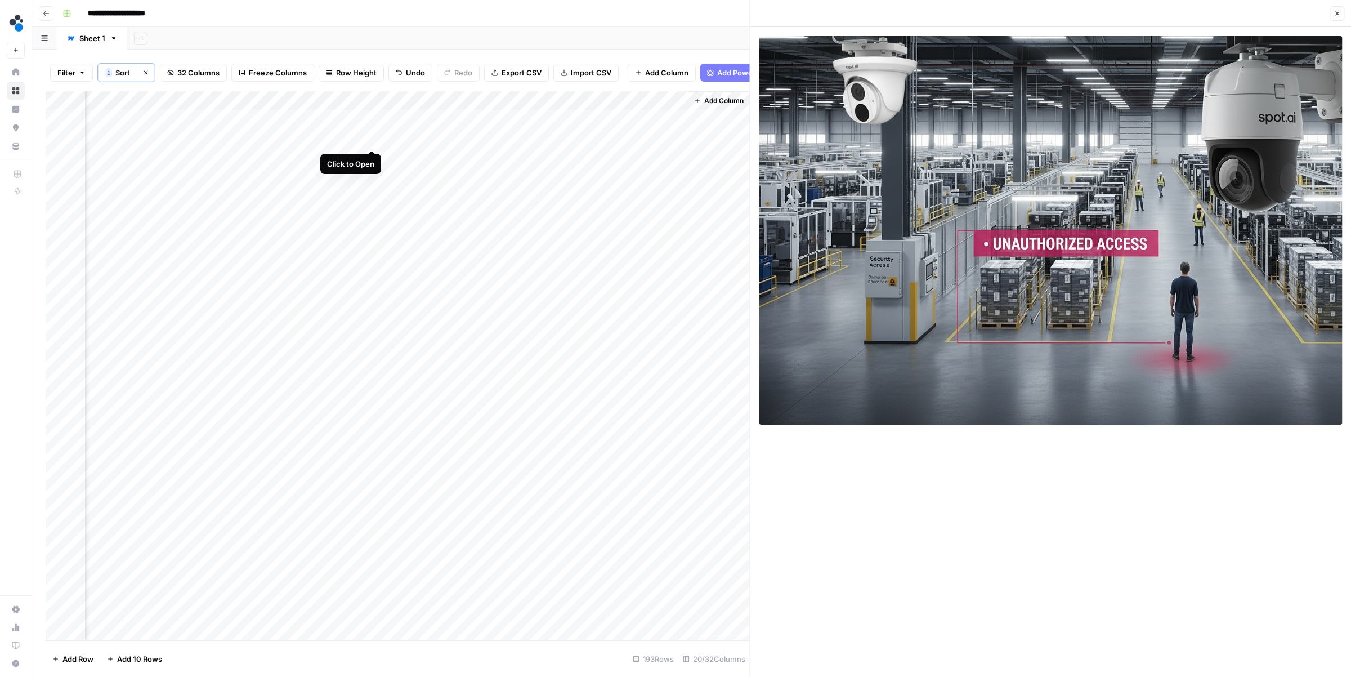
click at [372, 139] on div "Add Column" at bounding box center [398, 365] width 704 height 548
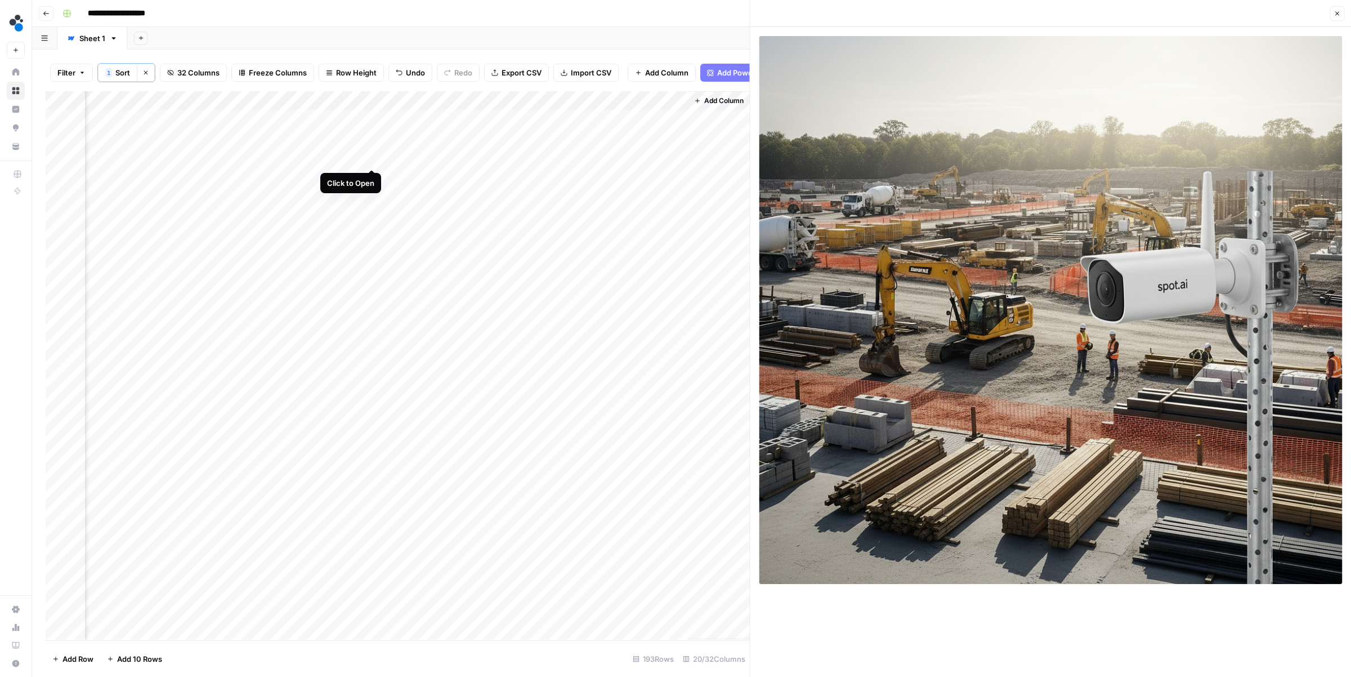
click at [372, 157] on div "Add Column" at bounding box center [398, 365] width 704 height 548
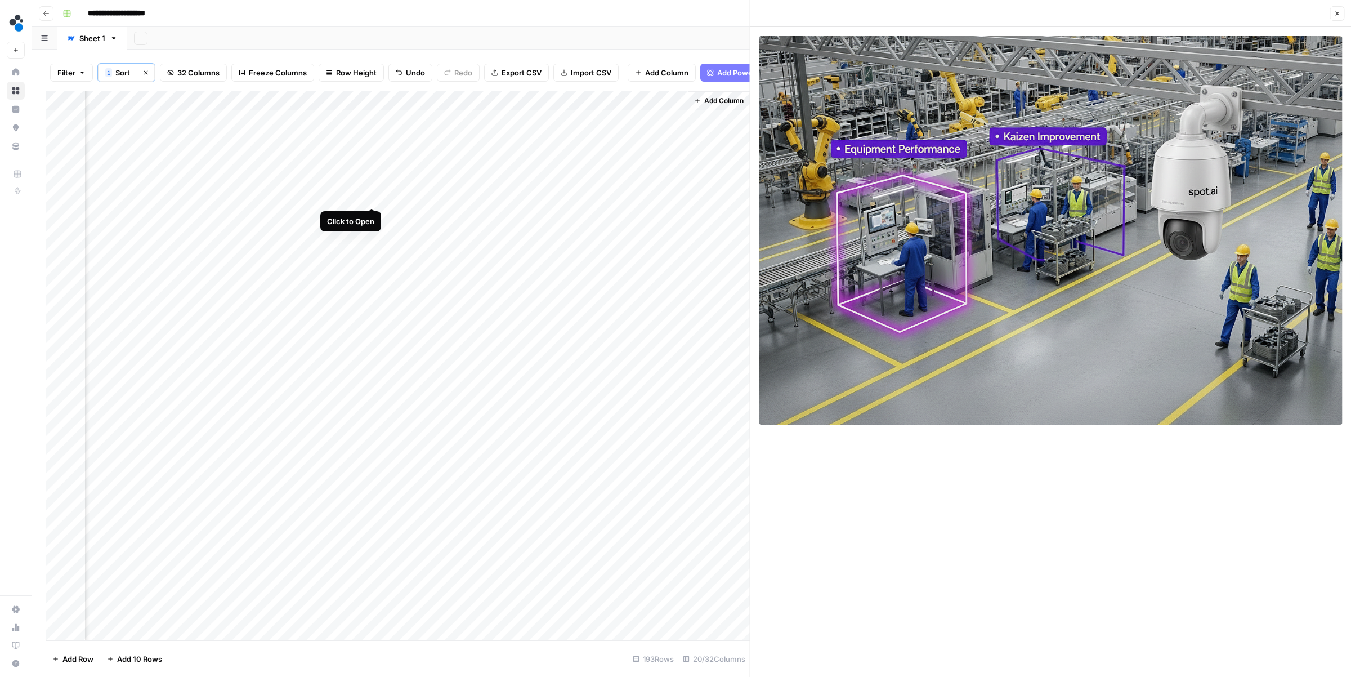
click at [371, 194] on div "Add Column" at bounding box center [398, 365] width 704 height 548
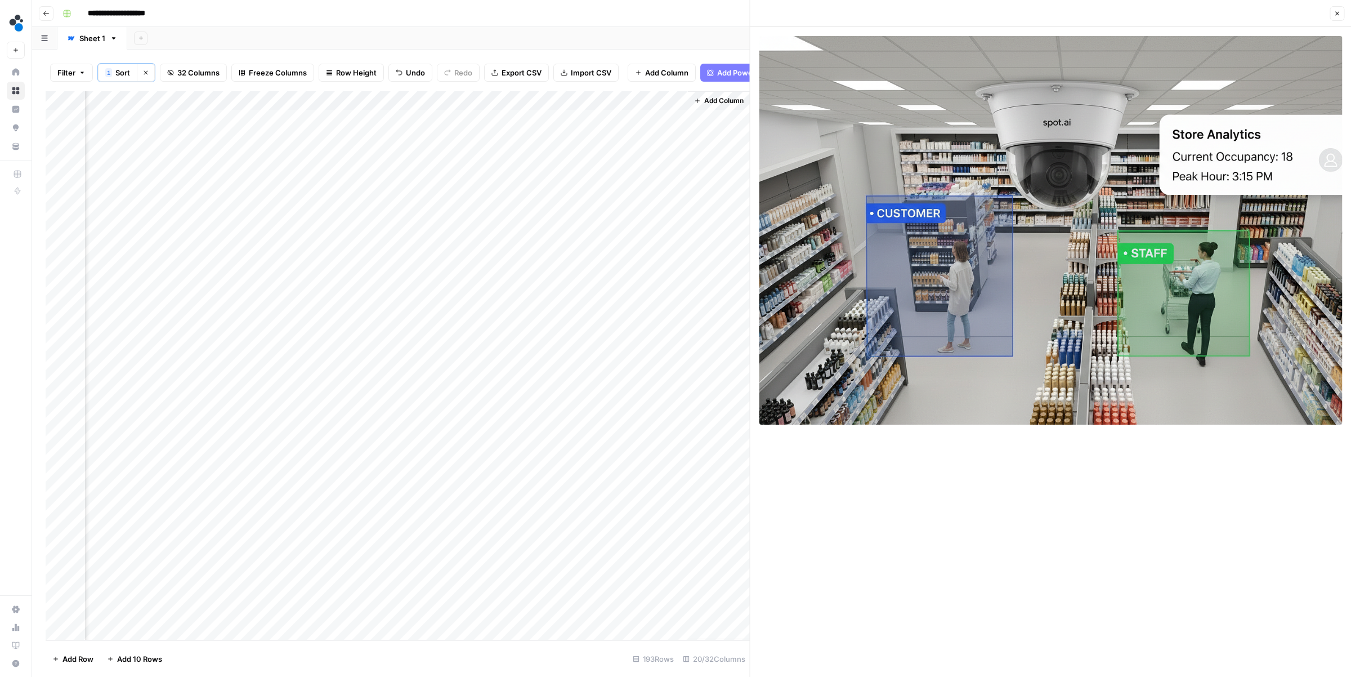
click at [371, 216] on div "Add Column" at bounding box center [398, 365] width 704 height 548
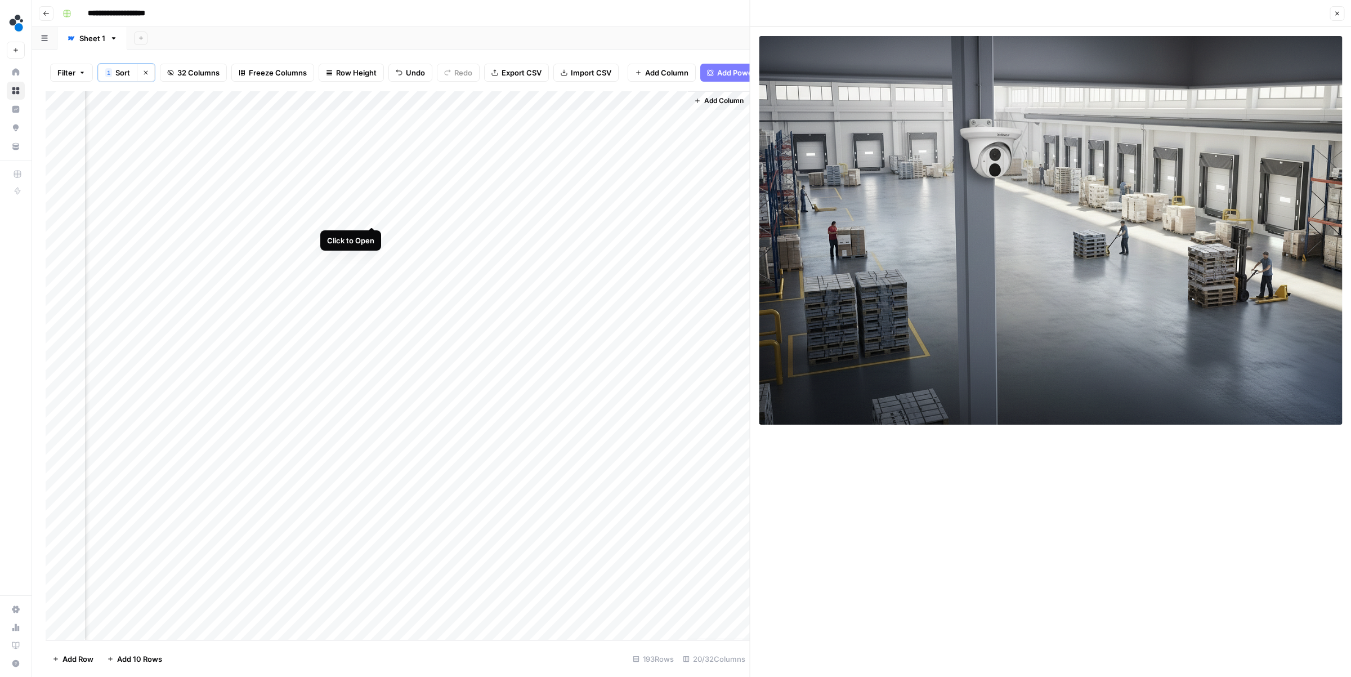
click at [373, 213] on div "Add Column" at bounding box center [398, 365] width 704 height 548
click at [255, 215] on div "Add Column" at bounding box center [398, 365] width 704 height 548
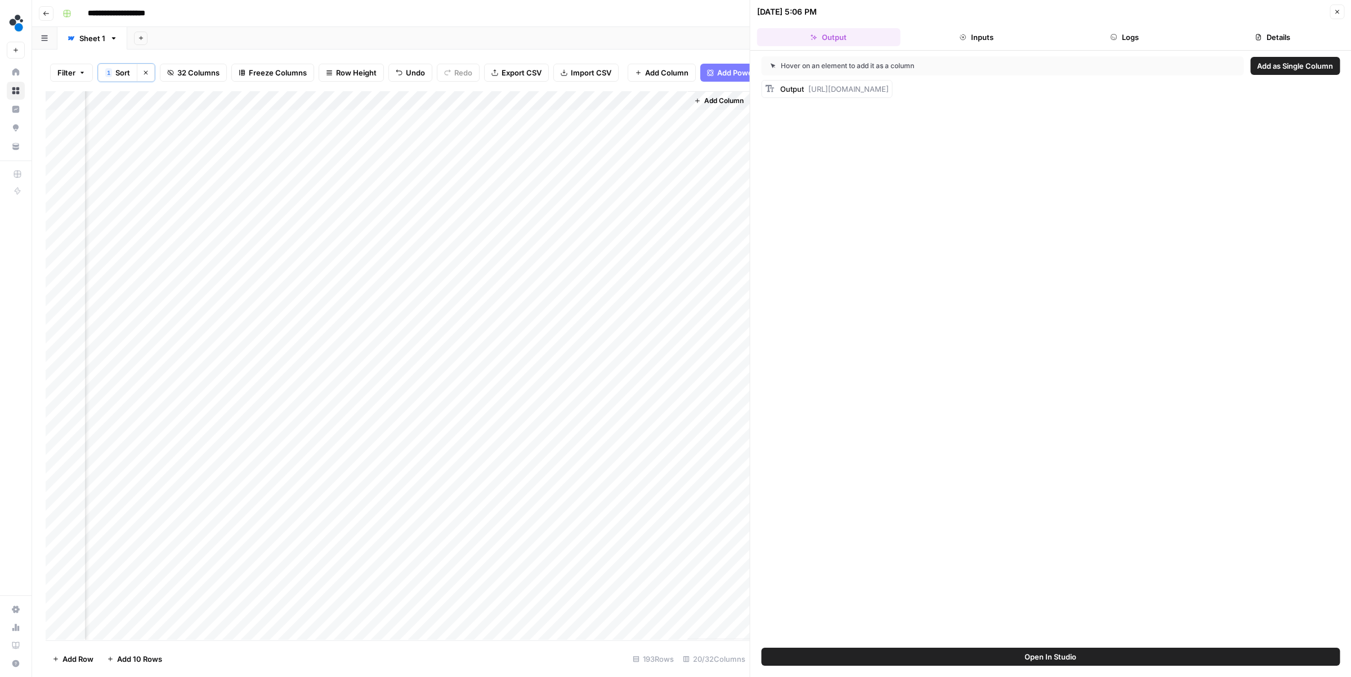
click at [1116, 47] on header "[DATE] 5:06 PM Close Output Inputs Logs Details" at bounding box center [1051, 25] width 601 height 51
click at [1119, 39] on button "Logs" at bounding box center [1125, 37] width 144 height 18
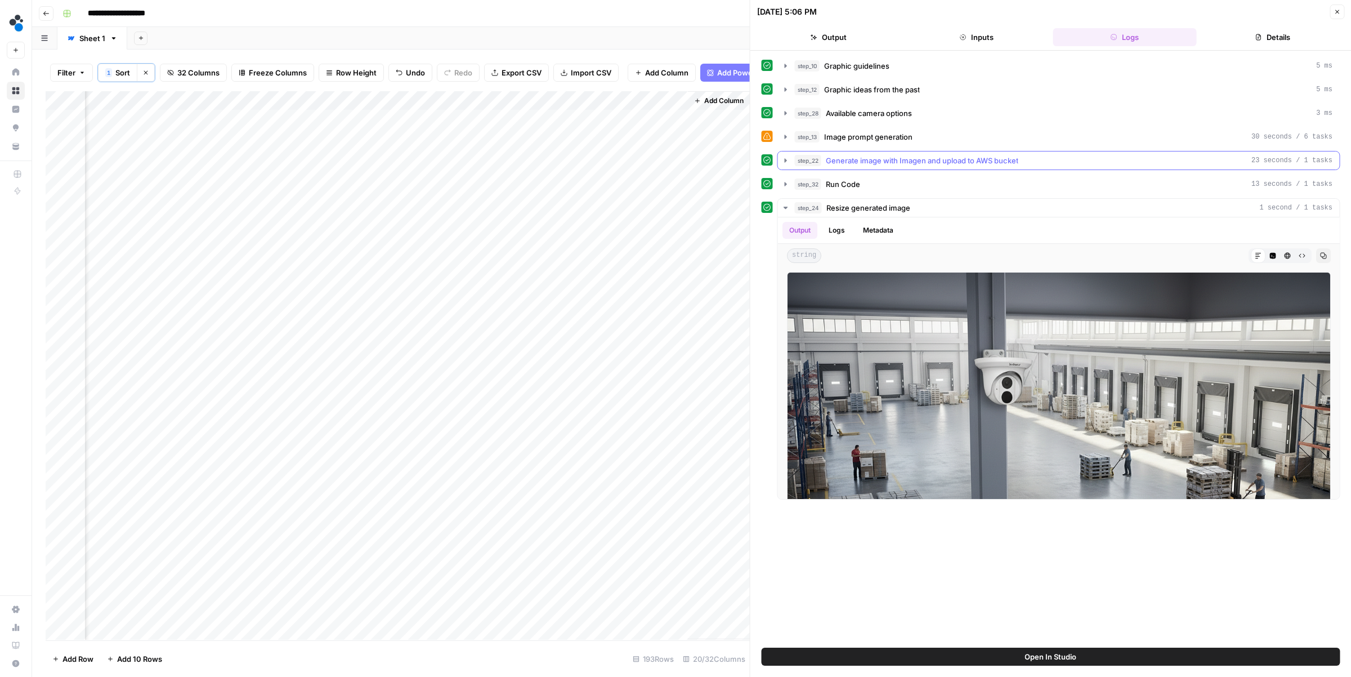
click at [854, 159] on span "Generate image with Imagen and upload to AWS bucket" at bounding box center [922, 160] width 193 height 11
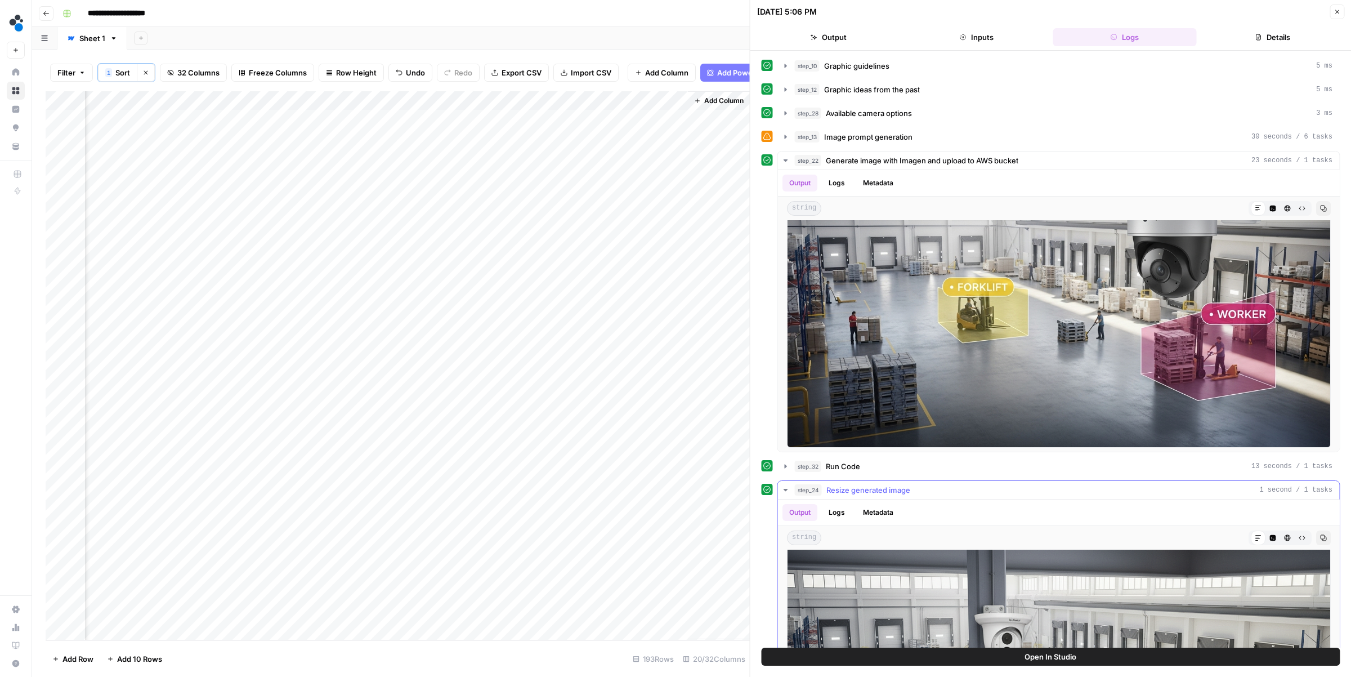
scroll to position [56, 0]
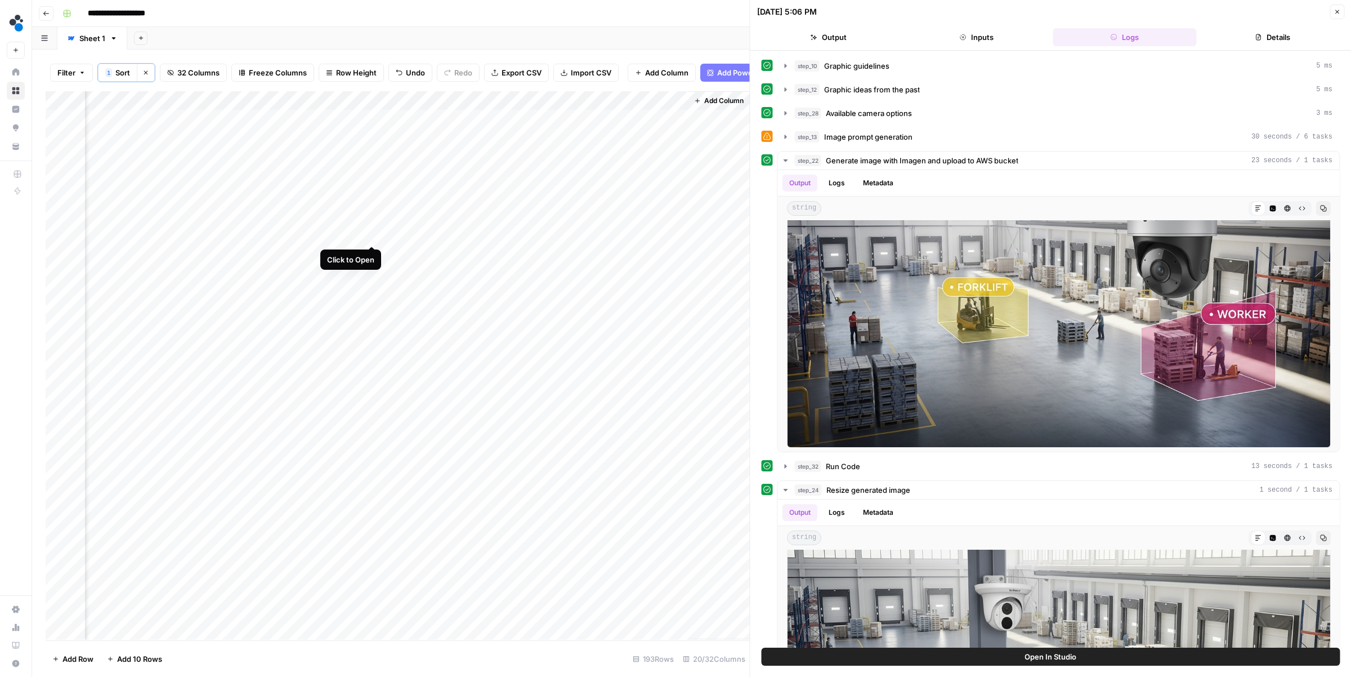
click at [368, 233] on div "Add Column" at bounding box center [398, 365] width 704 height 548
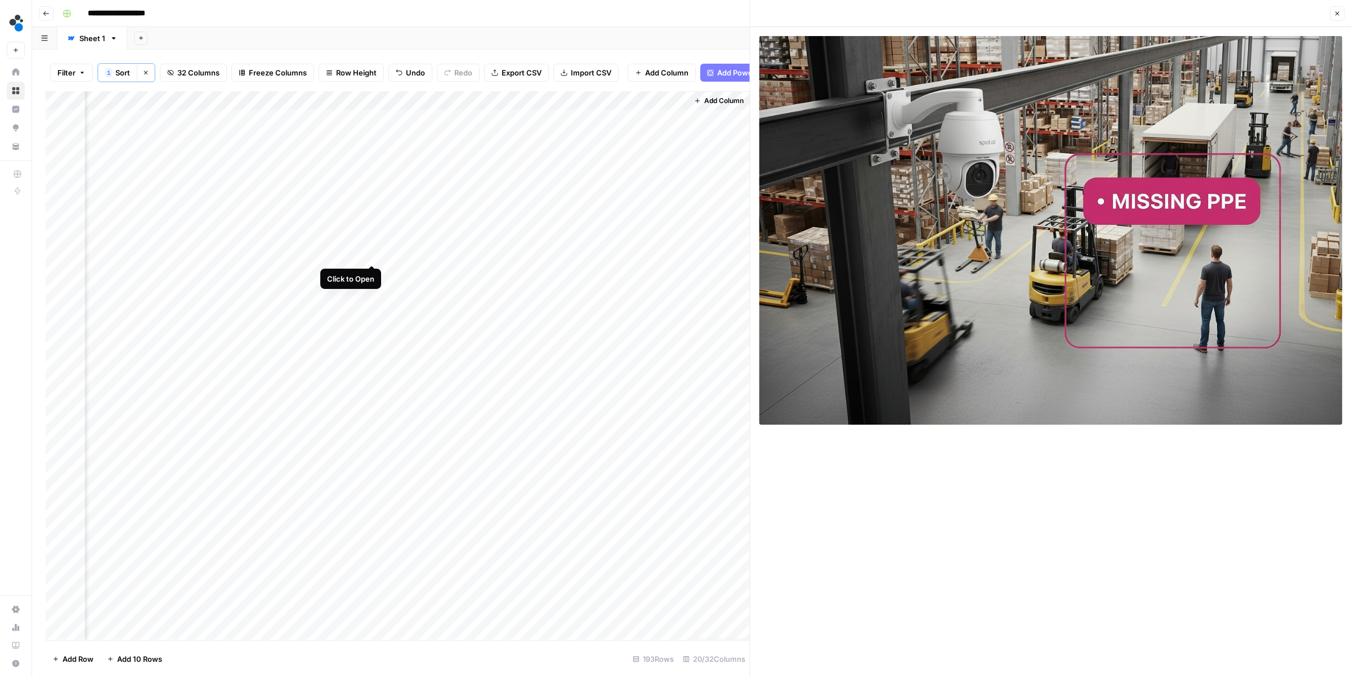
click at [373, 255] on div "Add Column" at bounding box center [398, 365] width 704 height 548
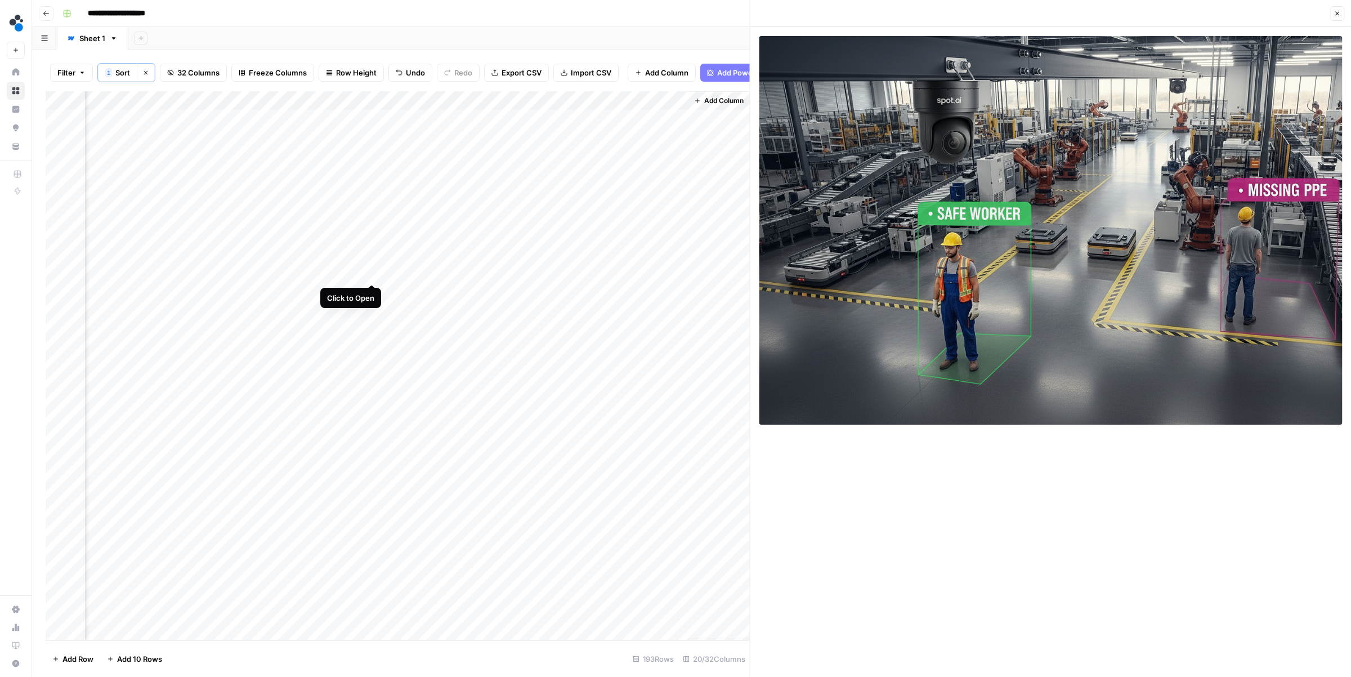
click at [370, 271] on div "Add Column" at bounding box center [398, 365] width 704 height 548
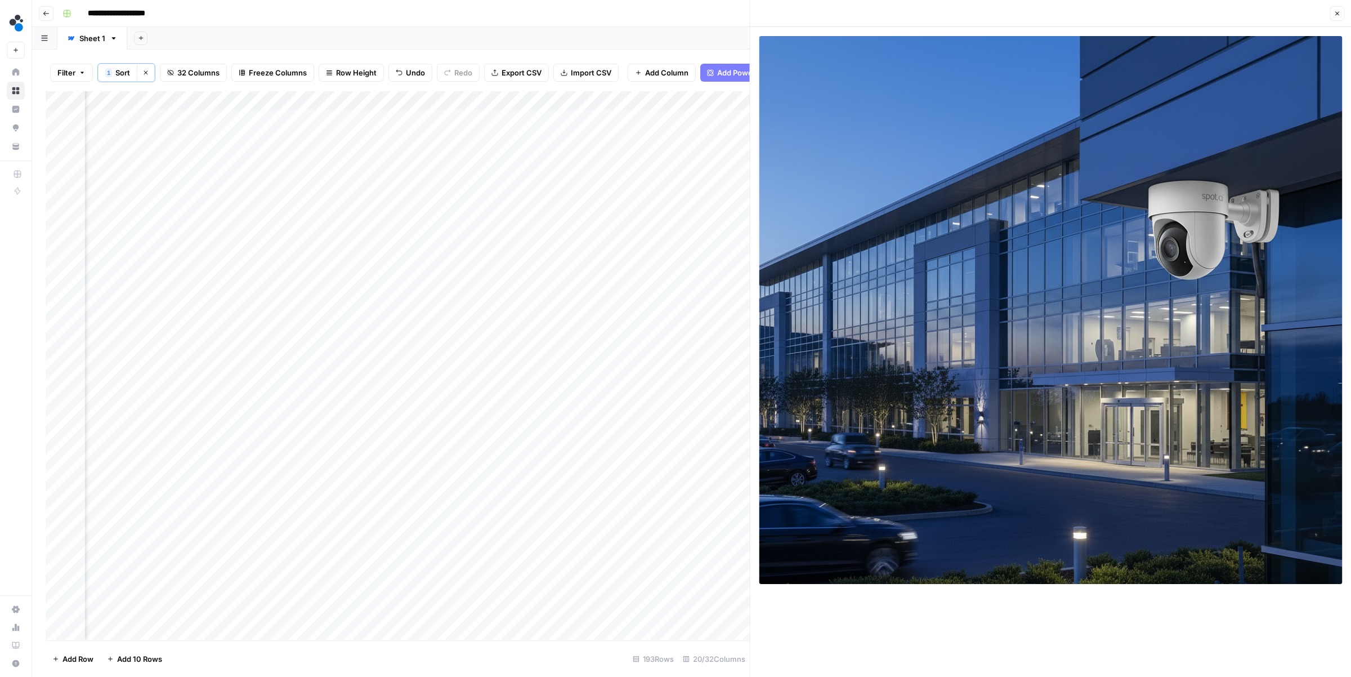
scroll to position [0, 1426]
click at [365, 270] on div "Add Column" at bounding box center [398, 365] width 704 height 548
click at [372, 212] on div "Add Column" at bounding box center [398, 365] width 704 height 548
click at [604, 214] on div "Add Column" at bounding box center [398, 365] width 704 height 548
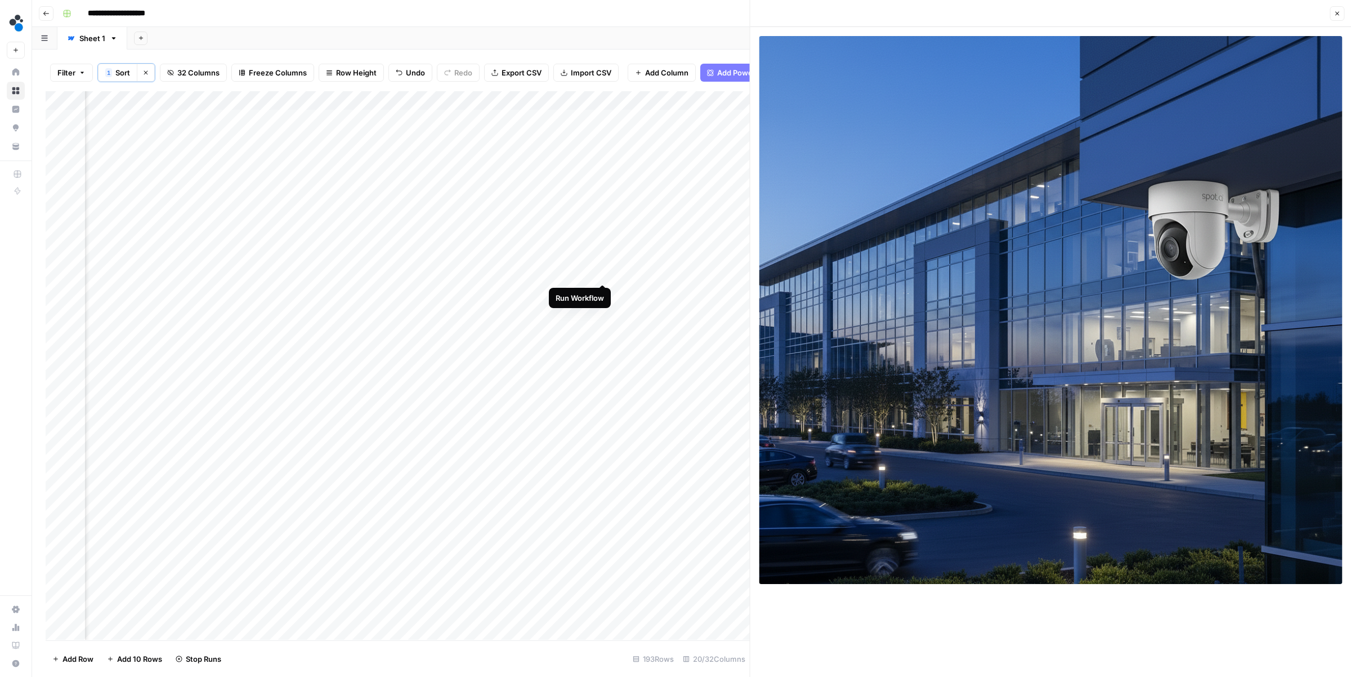
click at [604, 271] on div "Add Column" at bounding box center [398, 365] width 704 height 548
click at [630, 214] on div "Add Column" at bounding box center [398, 365] width 704 height 548
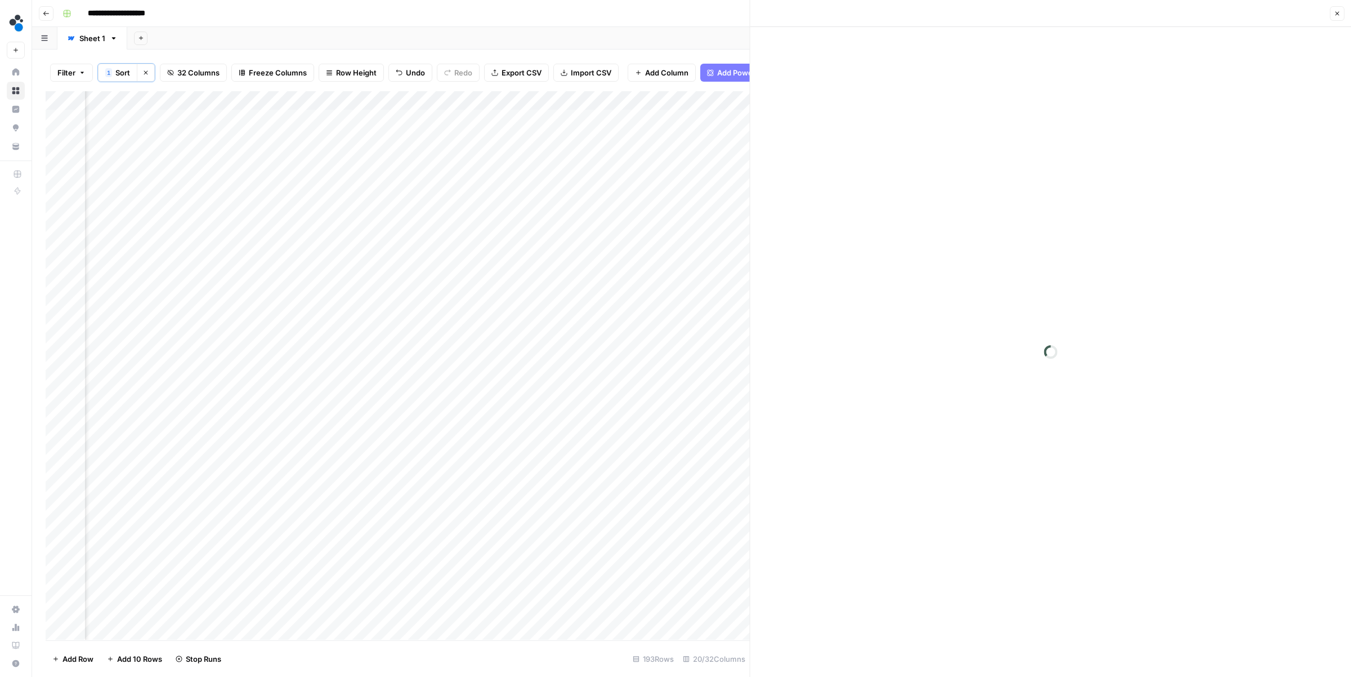
click at [630, 214] on div at bounding box center [588, 213] width 103 height 21
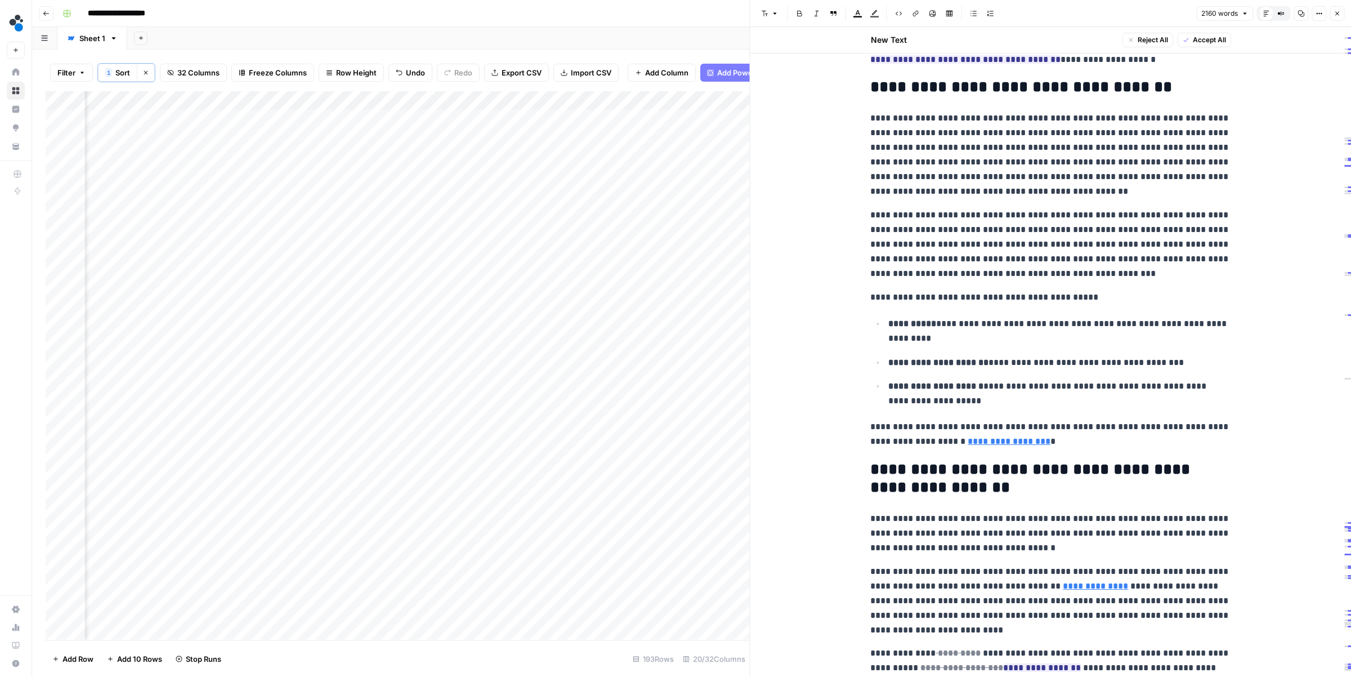
scroll to position [186, 0]
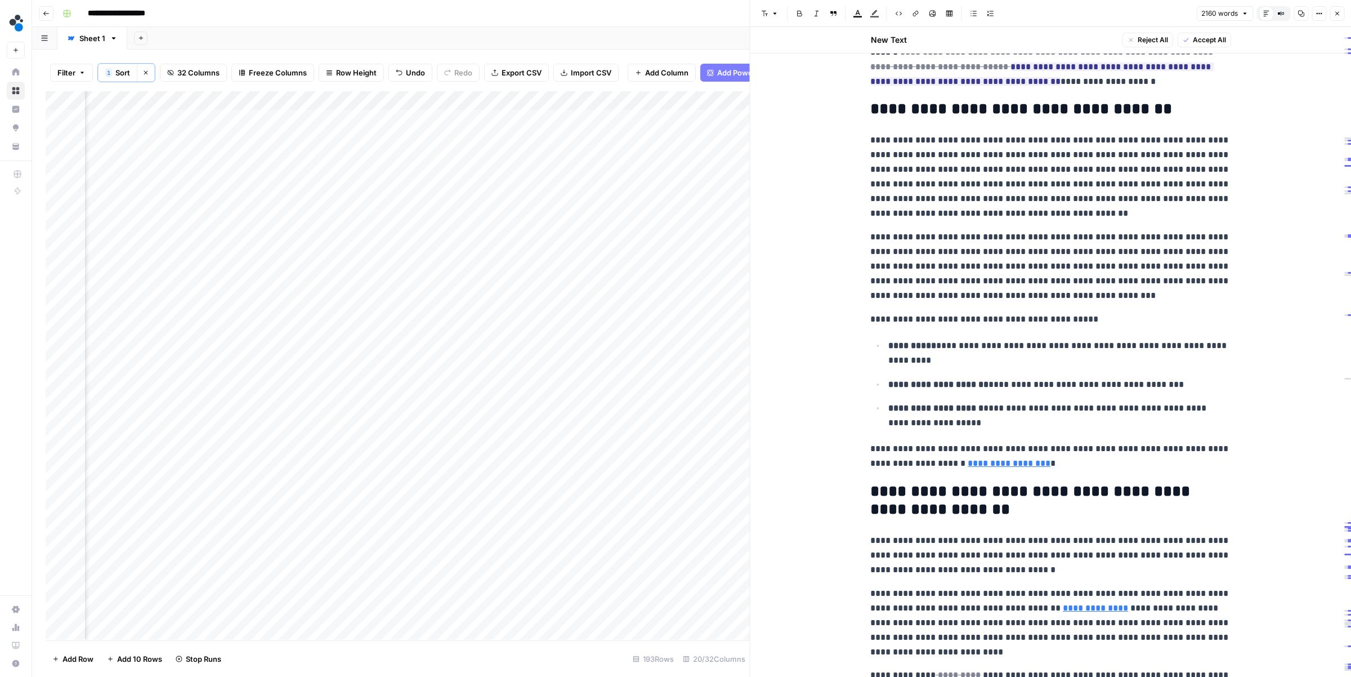
click at [413, 216] on div "Add Column" at bounding box center [398, 365] width 704 height 548
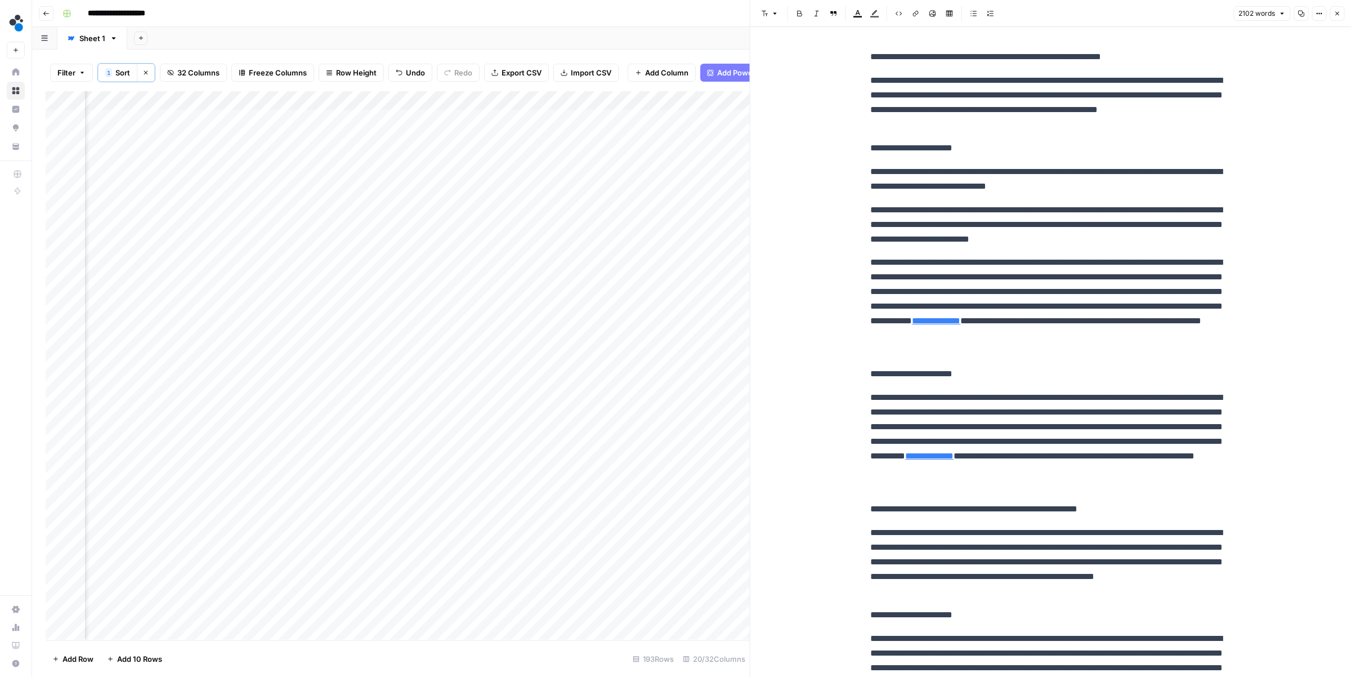
scroll to position [1, 1520]
click at [678, 213] on div "Add Column" at bounding box center [398, 365] width 704 height 548
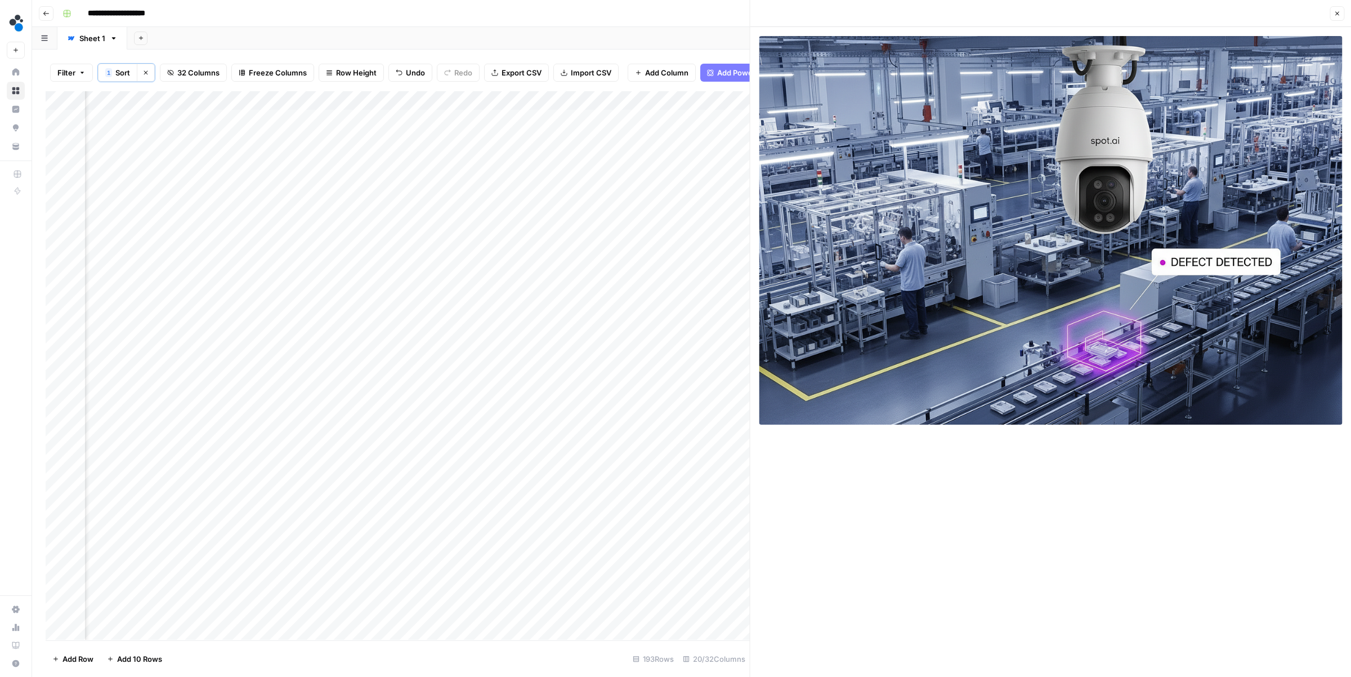
click at [676, 272] on div "Add Column" at bounding box center [398, 365] width 704 height 548
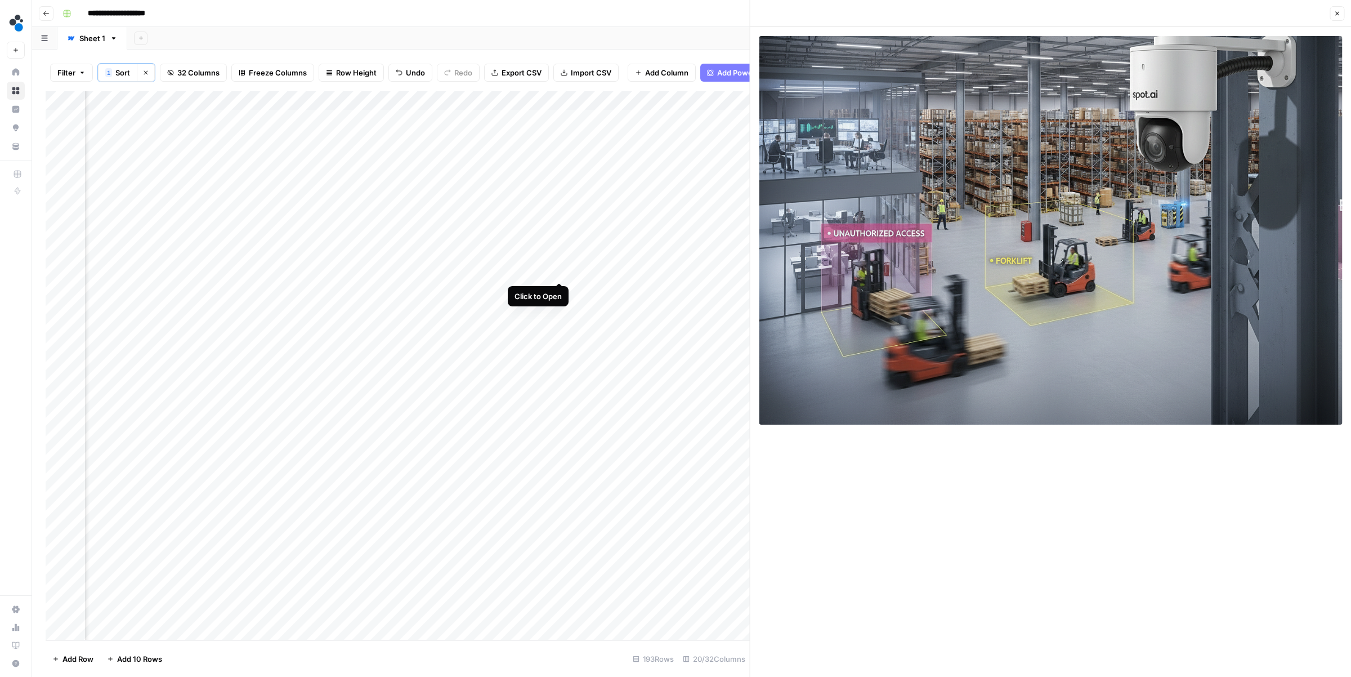
click at [560, 271] on div "Add Column" at bounding box center [398, 365] width 704 height 548
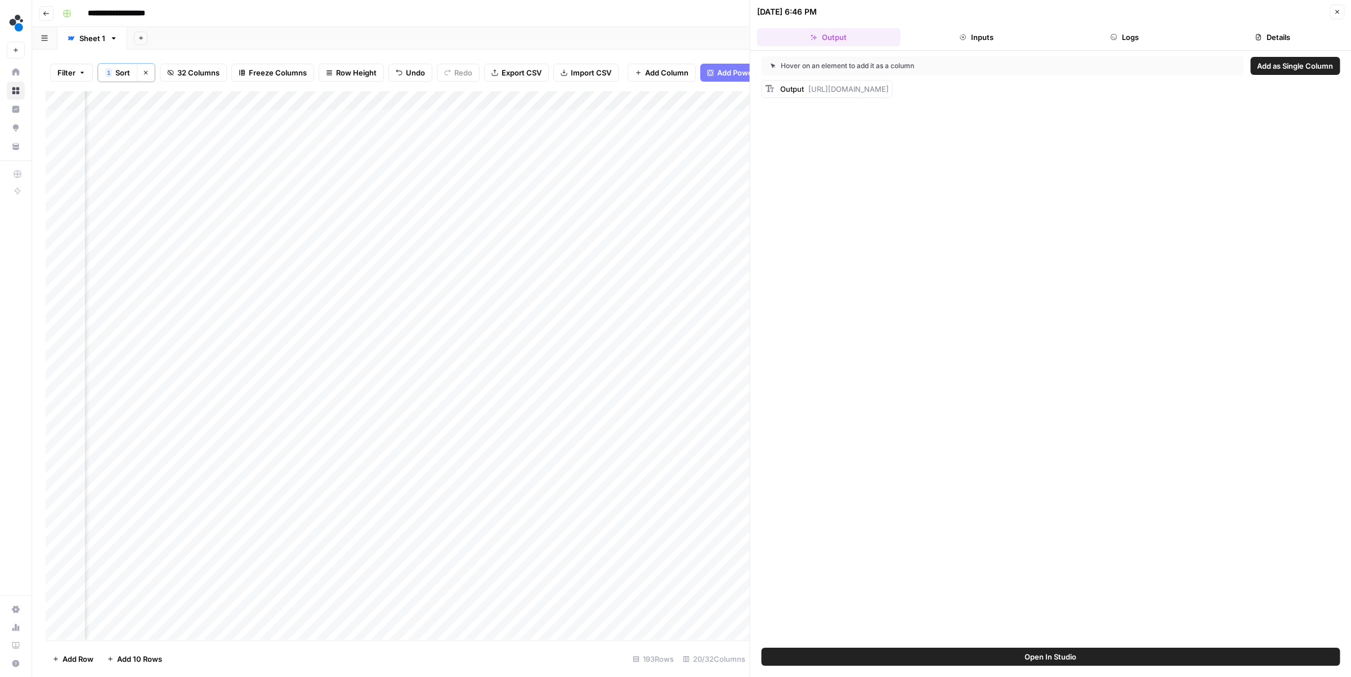
click at [1127, 37] on button "Logs" at bounding box center [1125, 37] width 144 height 18
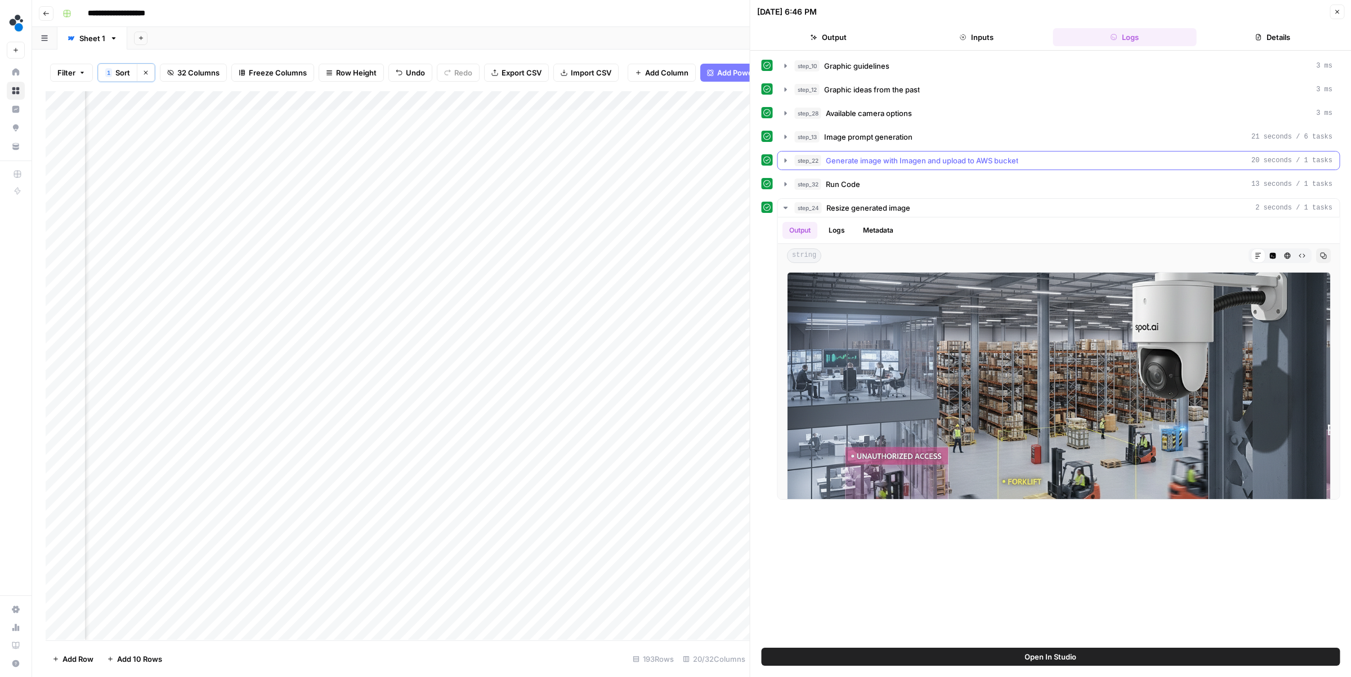
click at [826, 154] on button "step_22 Generate image with Imagen and upload to AWS bucket 20 seconds / 1 tasks" at bounding box center [1059, 160] width 562 height 18
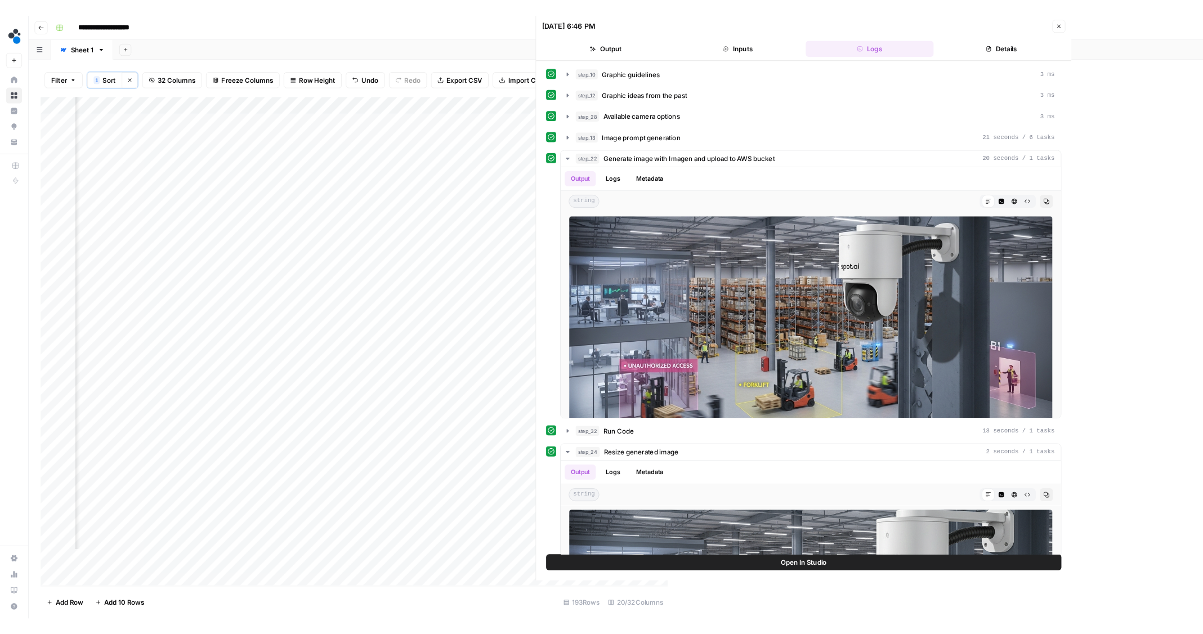
scroll to position [1, 1520]
